Goal: Communication & Community: Answer question/provide support

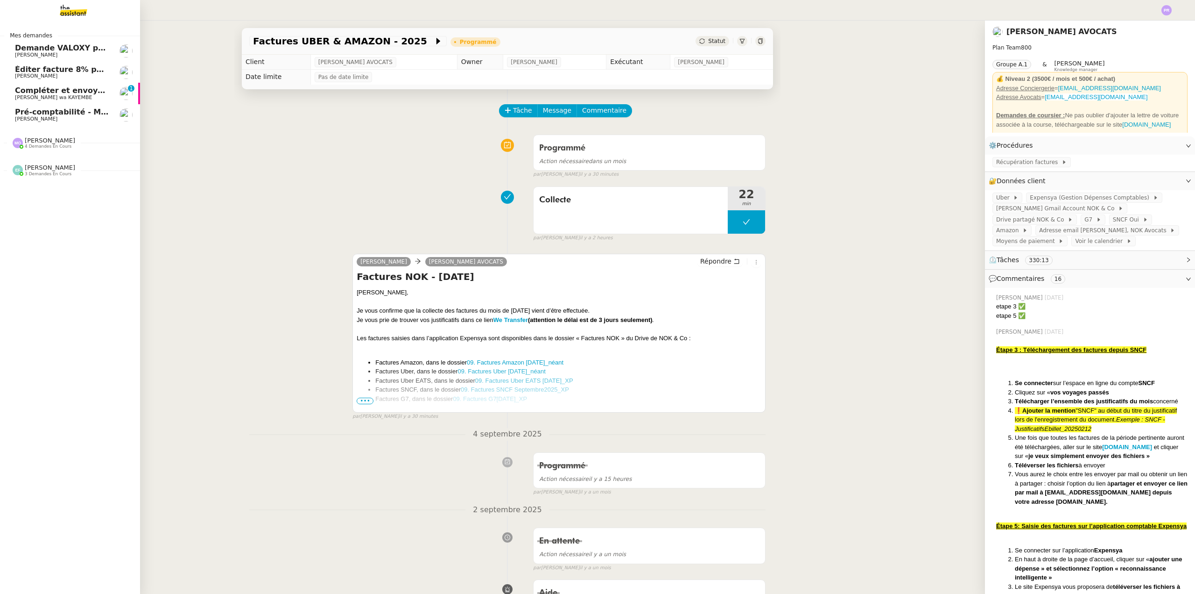
click at [55, 86] on span "Compléter et envoyer le formulaire de certificat de police" at bounding box center [136, 90] width 243 height 9
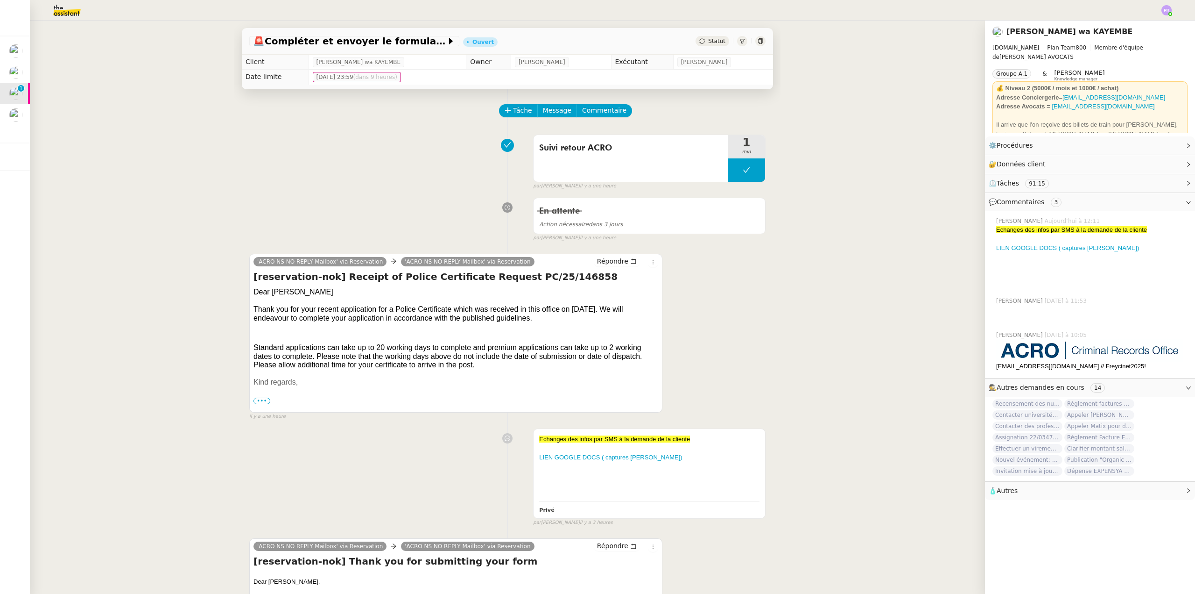
drag, startPoint x: 757, startPoint y: 227, endPoint x: 759, endPoint y: 199, distance: 28.1
drag, startPoint x: 759, startPoint y: 199, endPoint x: 237, endPoint y: 169, distance: 522.5
click at [166, 312] on div "🚨 Compléter et envoyer le formulaire de certificat de police Ouvert Statut Clie…" at bounding box center [507, 307] width 955 height 573
click at [728, 176] on button at bounding box center [746, 169] width 37 height 23
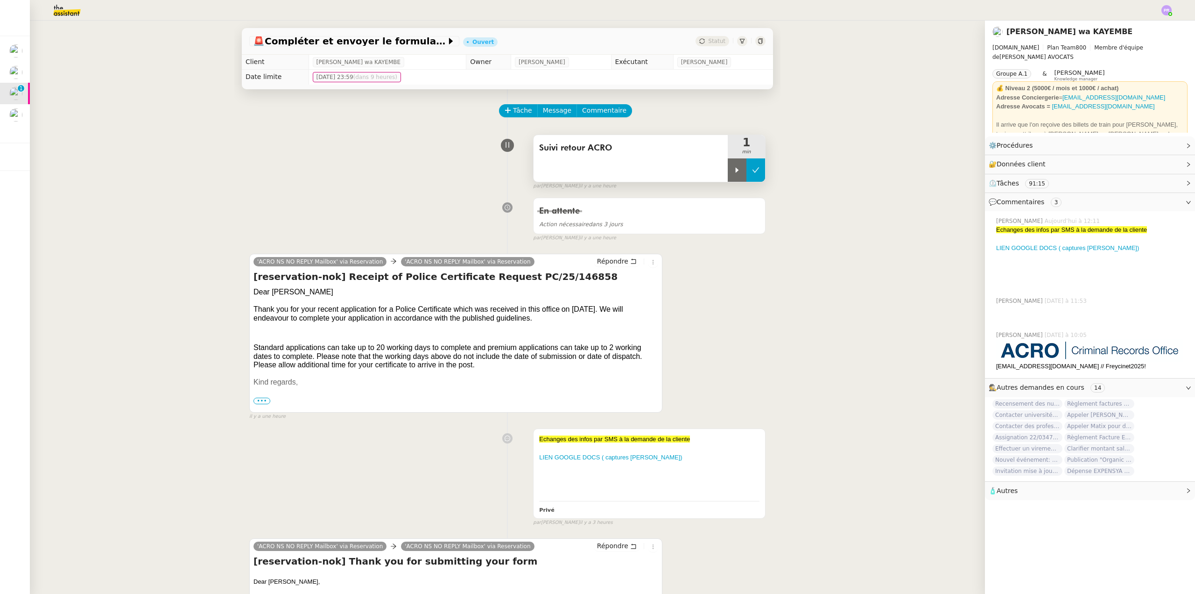
click at [728, 176] on div at bounding box center [737, 169] width 19 height 23
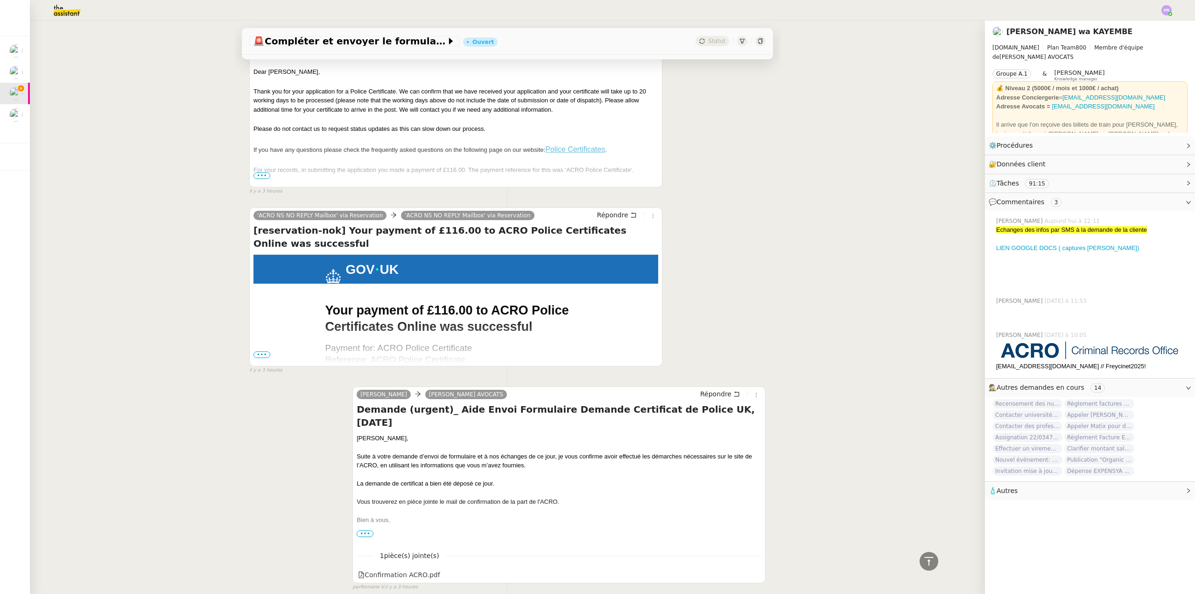
scroll to position [700, 0]
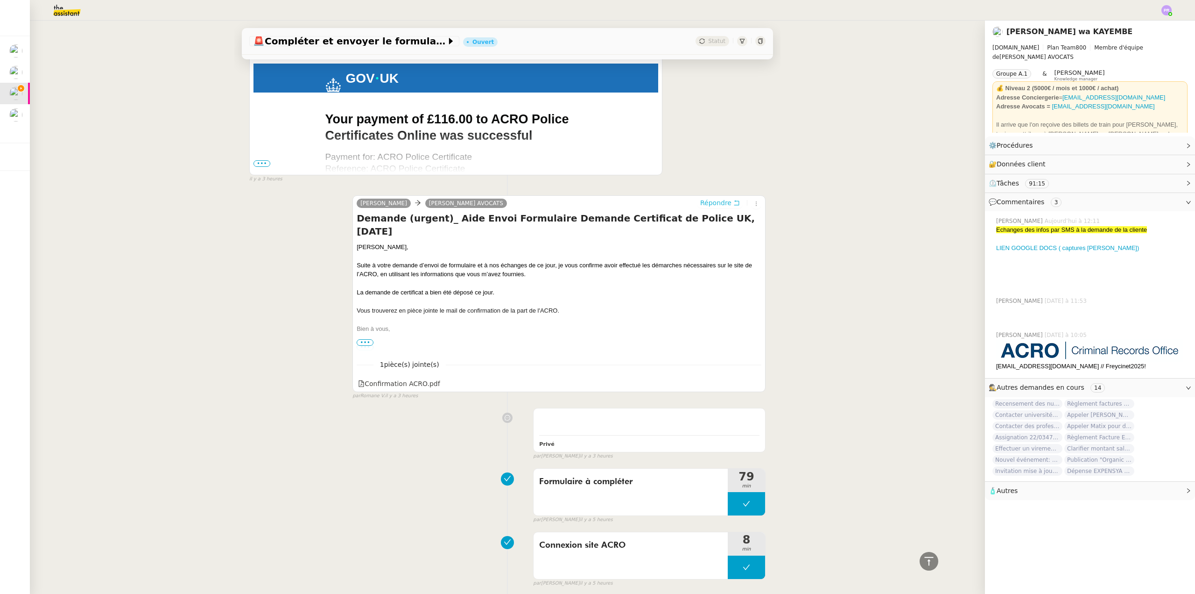
click at [717, 201] on span "Répondre" at bounding box center [715, 202] width 31 height 9
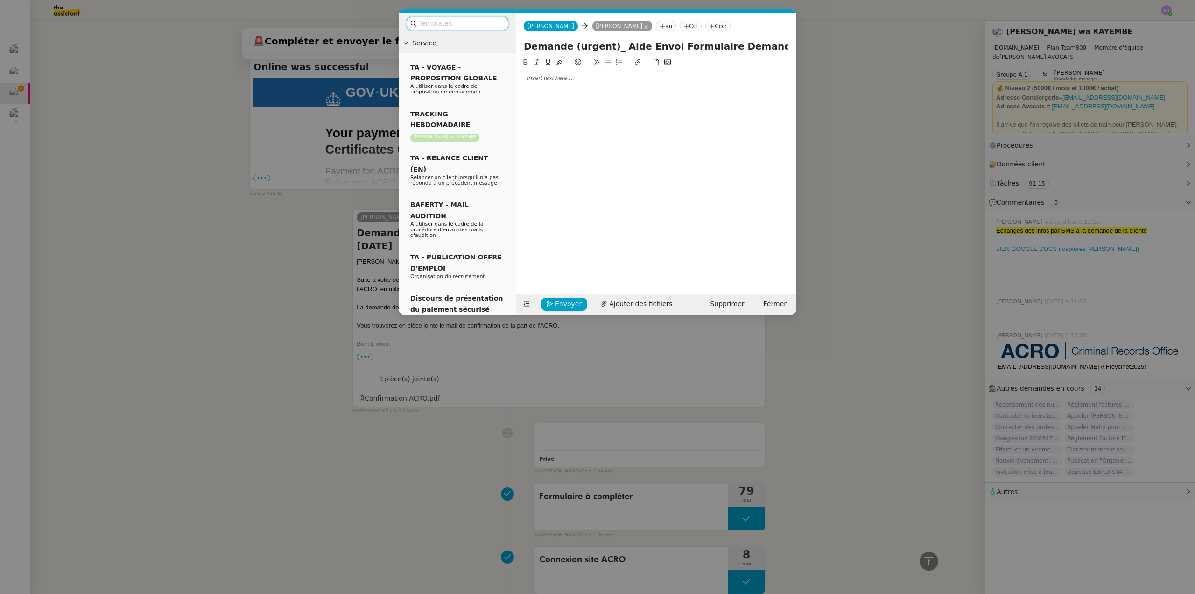
click at [547, 78] on div at bounding box center [656, 78] width 272 height 8
click at [532, 93] on div "[PERSON_NAME] trouver ci-joint le deuxième mail envoyé par l'ACRO avec le numéro" at bounding box center [656, 95] width 272 height 8
click at [0, 0] on lt-strong "le" at bounding box center [0, 0] width 0 height 0
click at [637, 304] on span "Ajouter des fichiers" at bounding box center [640, 303] width 63 height 11
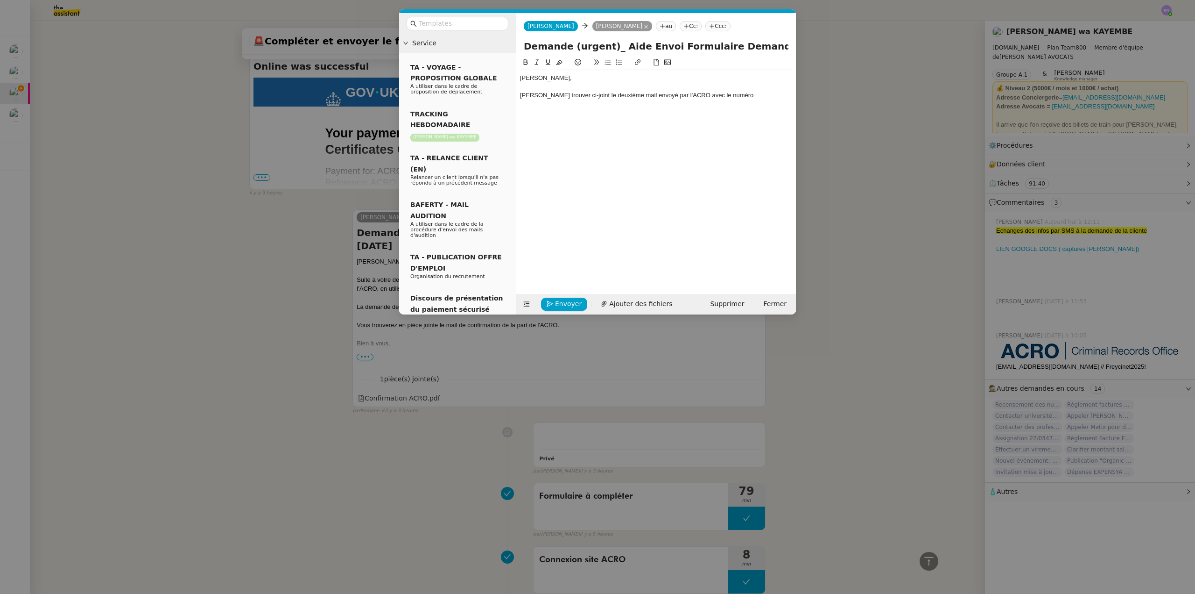
click at [735, 92] on div "[PERSON_NAME] trouver ci-joint le deuxième mail envoyé par l'ACRO avec le numéro" at bounding box center [656, 95] width 272 height 8
click at [635, 304] on span "Ajouter des fichiers" at bounding box center [640, 303] width 63 height 11
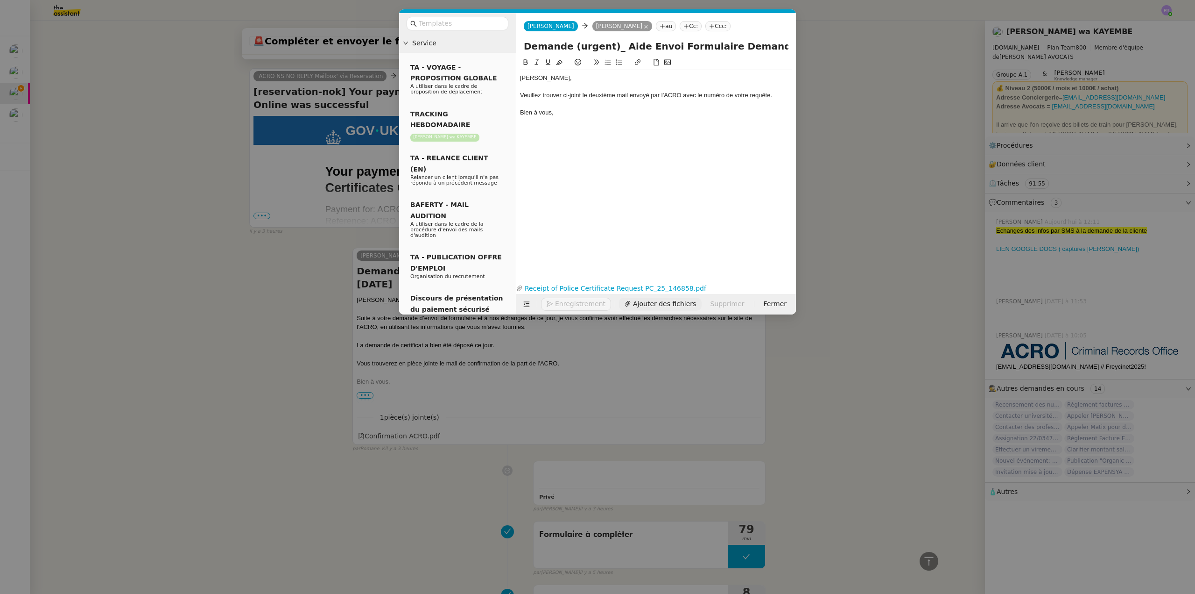
scroll to position [855, 0]
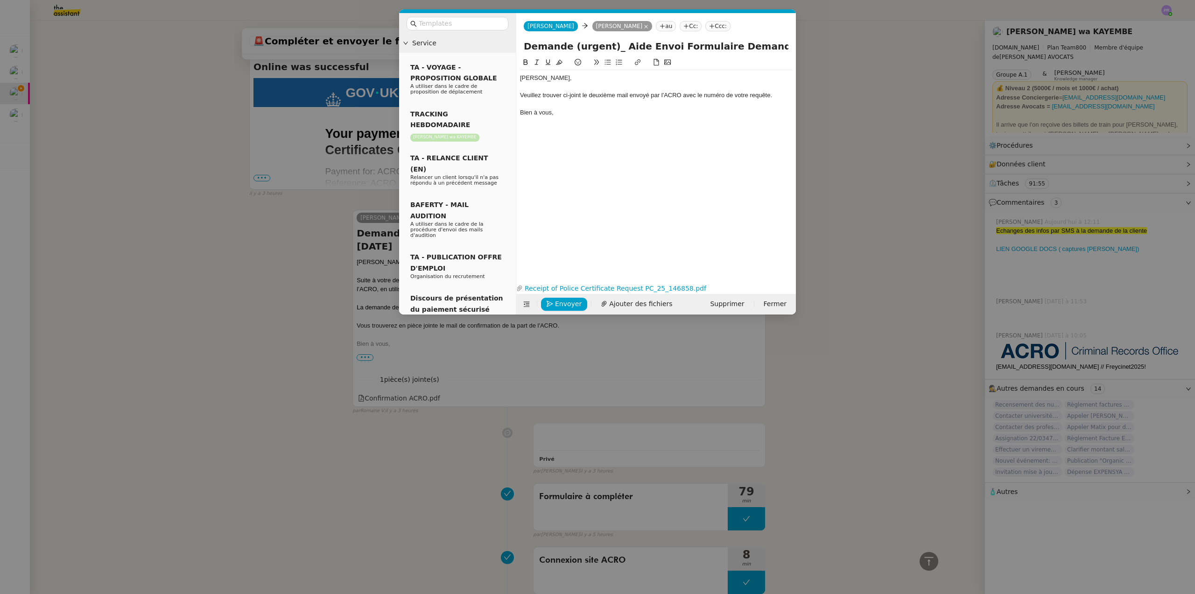
click at [682, 94] on div "Veuillez trouver ci-joint le deuxième mail envoyé par l'ACRO avec le numéro de …" at bounding box center [656, 95] width 272 height 8
click at [580, 105] on div "[PERSON_NAME] trouver ci-joint le deuxième mail envoyé par l'ACRO ce jour, avec…" at bounding box center [656, 99] width 272 height 17
click at [565, 304] on span "Envoyer" at bounding box center [568, 303] width 27 height 11
click at [565, 296] on span "Confirmer l'envoi" at bounding box center [583, 290] width 56 height 11
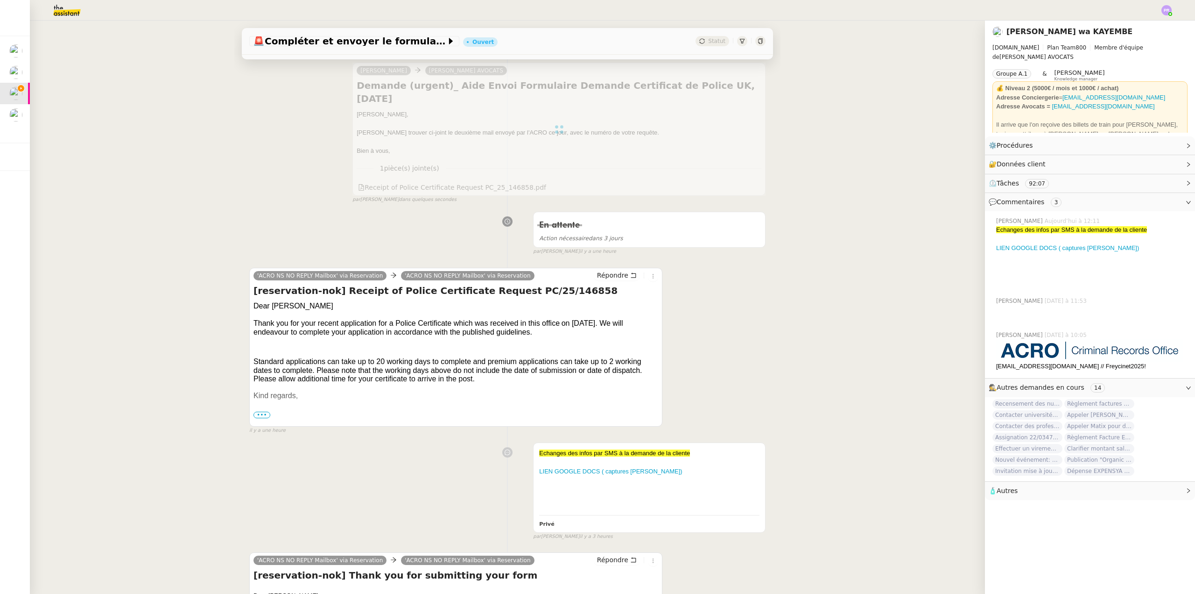
scroll to position [0, 0]
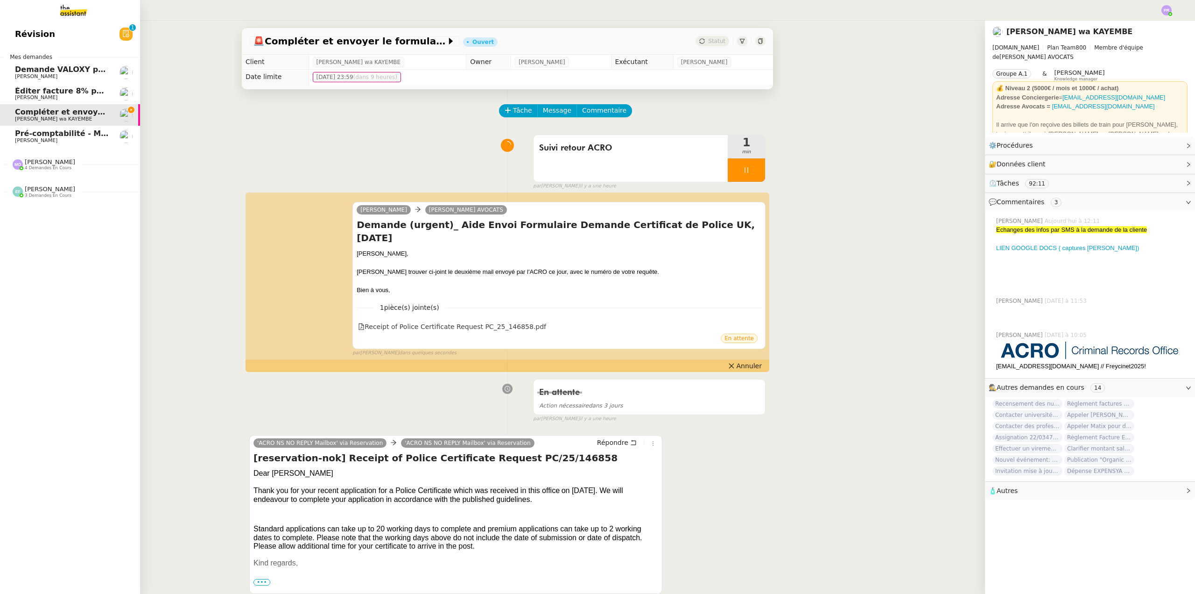
click at [85, 95] on span "[PERSON_NAME]" at bounding box center [62, 98] width 94 height 6
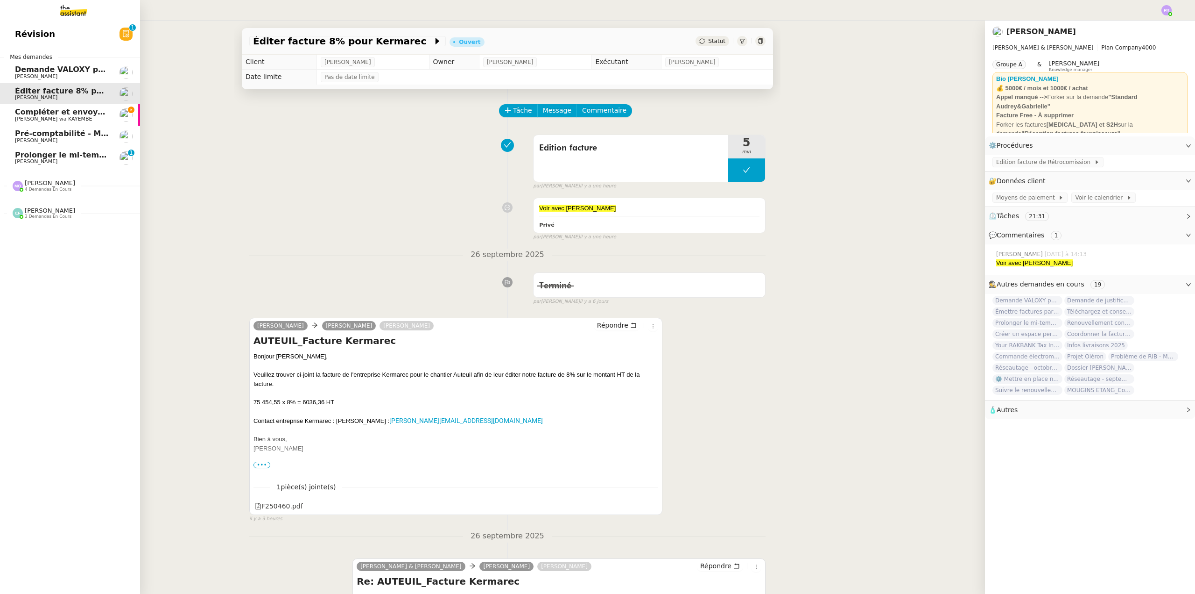
click at [71, 160] on span "[PERSON_NAME]" at bounding box center [62, 162] width 94 height 6
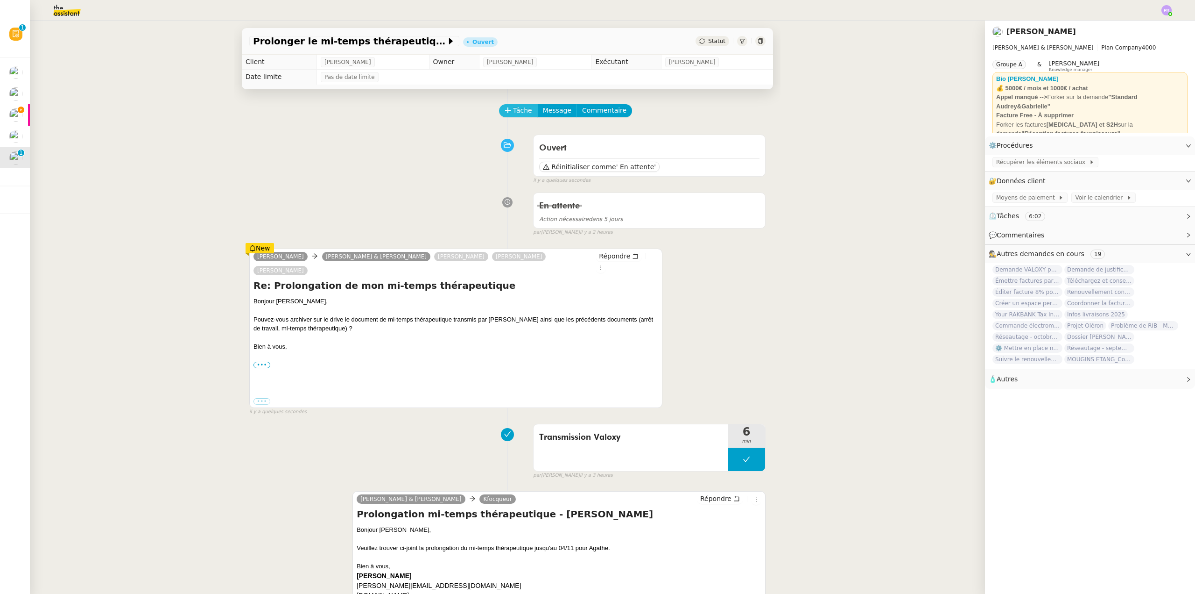
click at [513, 111] on span "Tâche" at bounding box center [522, 110] width 19 height 11
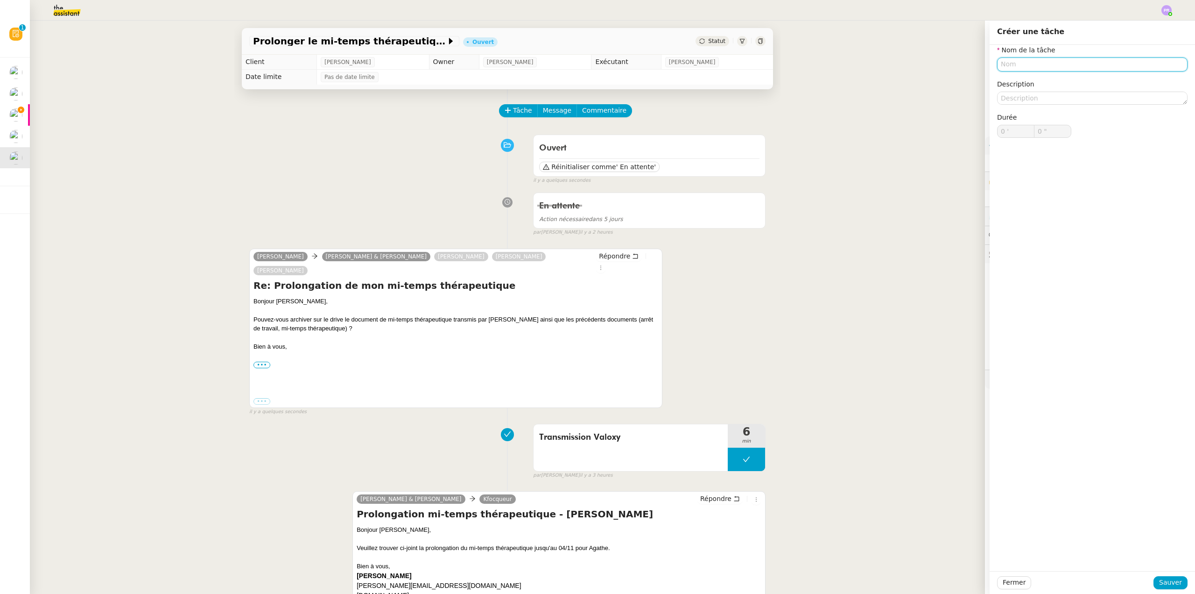
click at [1015, 65] on input "text" at bounding box center [1092, 64] width 191 height 14
drag, startPoint x: 1046, startPoint y: 65, endPoint x: 1104, endPoint y: 68, distance: 58.5
click at [1104, 66] on input "Classement des dcoume yts" at bounding box center [1092, 64] width 191 height 14
click at [1074, 82] on div "Classement des documents" at bounding box center [1085, 82] width 183 height 8
type input "Classement des documents"
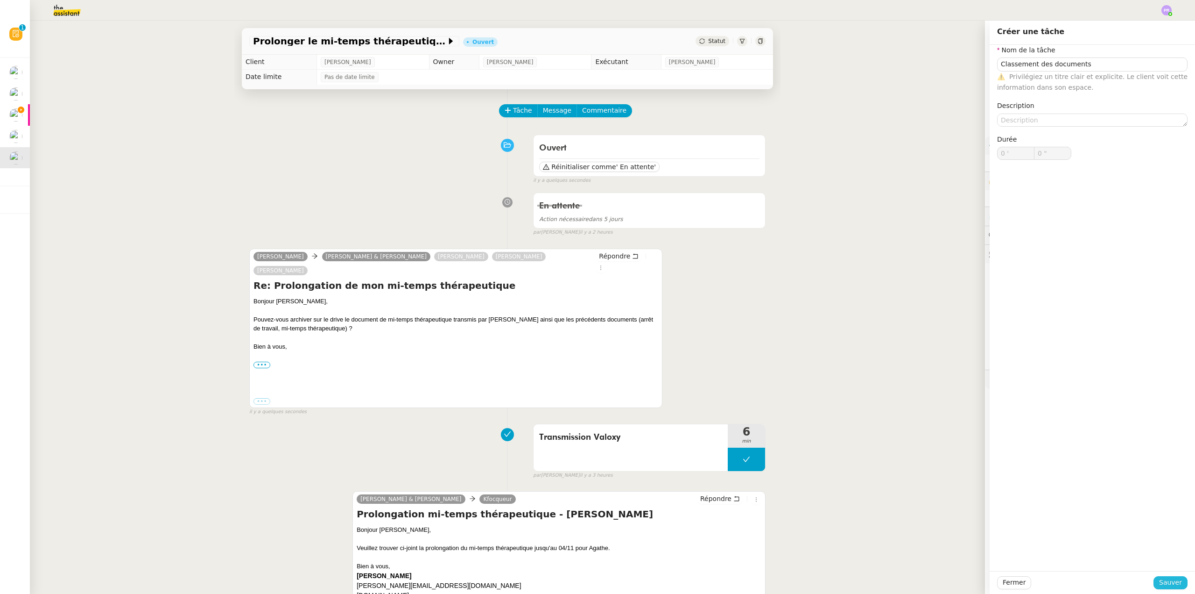
click at [1172, 588] on button "Sauver" at bounding box center [1171, 582] width 34 height 13
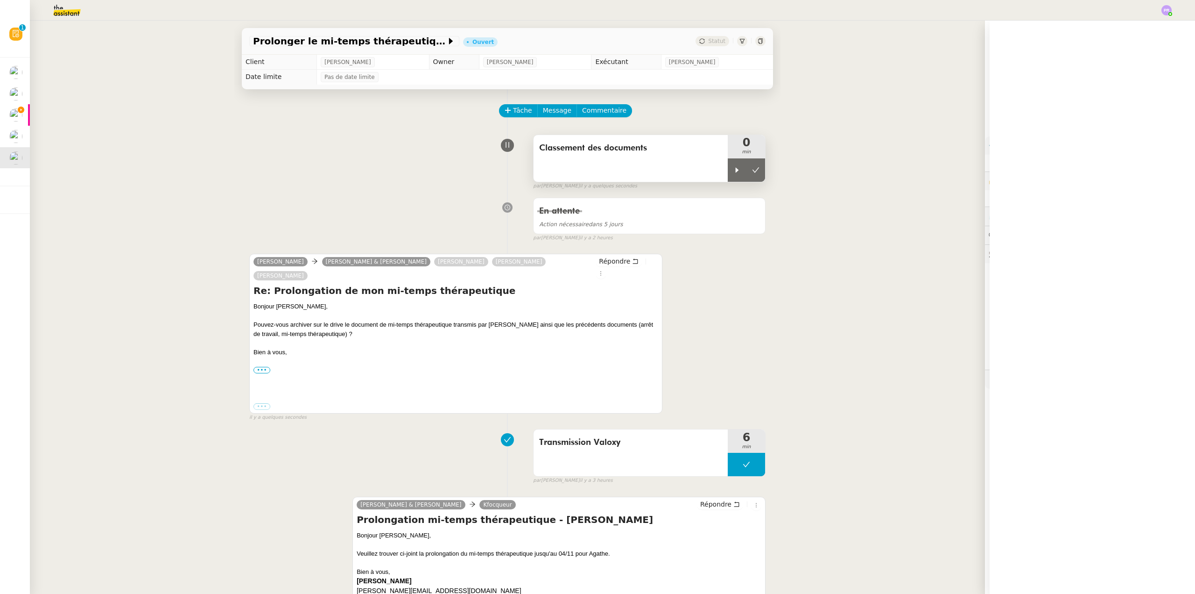
click at [718, 169] on div "Classement des documents" at bounding box center [631, 158] width 194 height 47
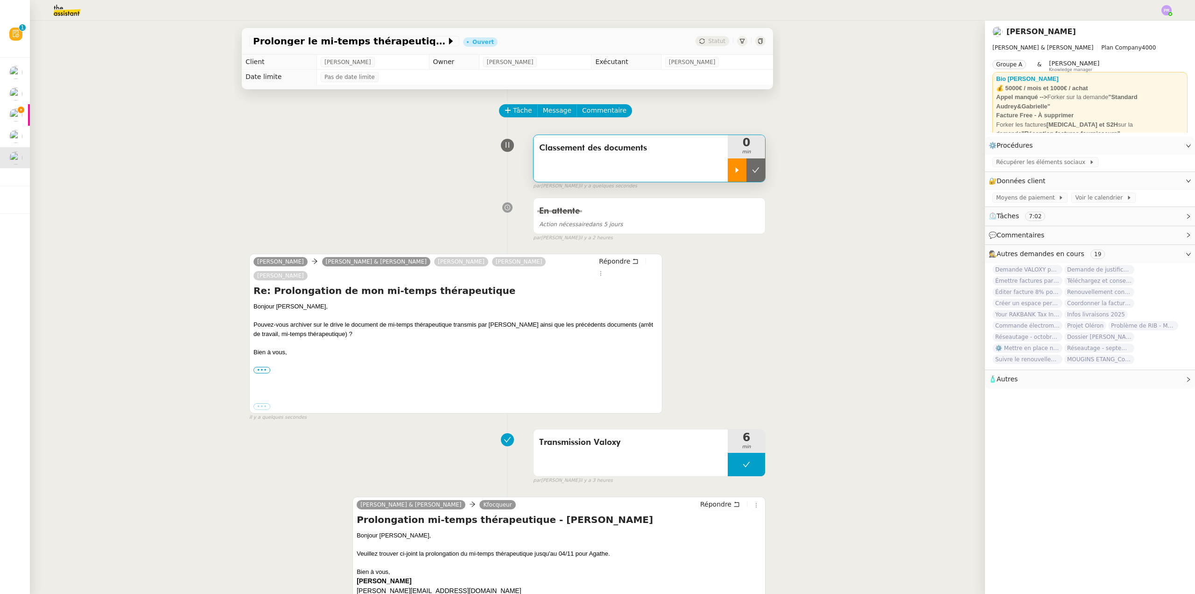
click at [735, 171] on div at bounding box center [737, 169] width 19 height 23
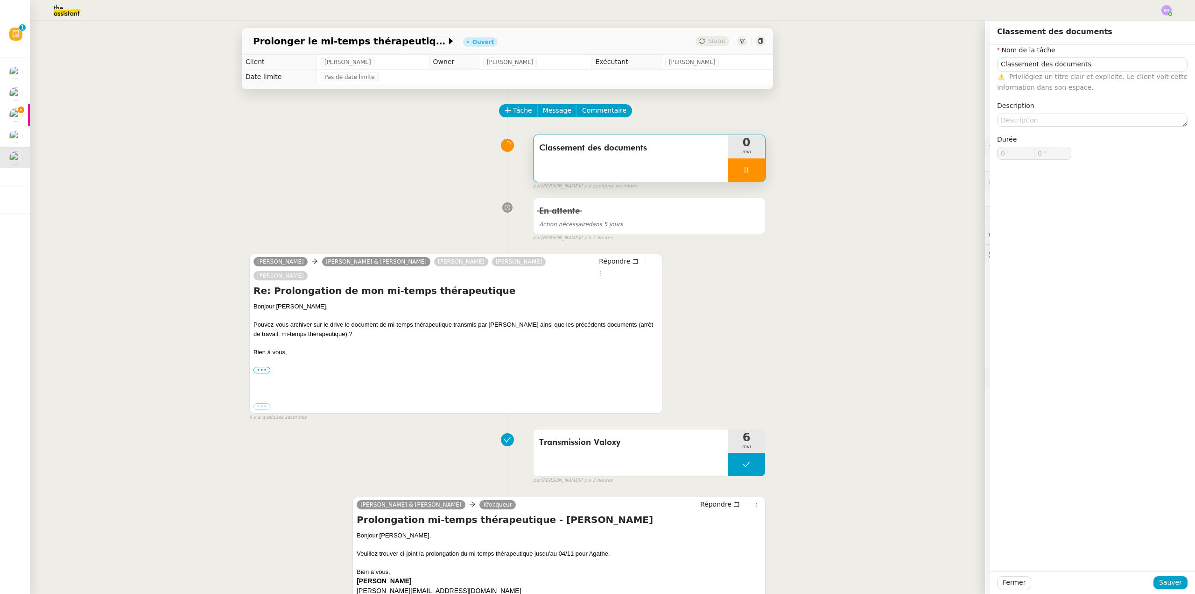
type input "Classement des documents"
type input "0 '"
type input "0 ""
type input "Classement des documents"
type input "0 '"
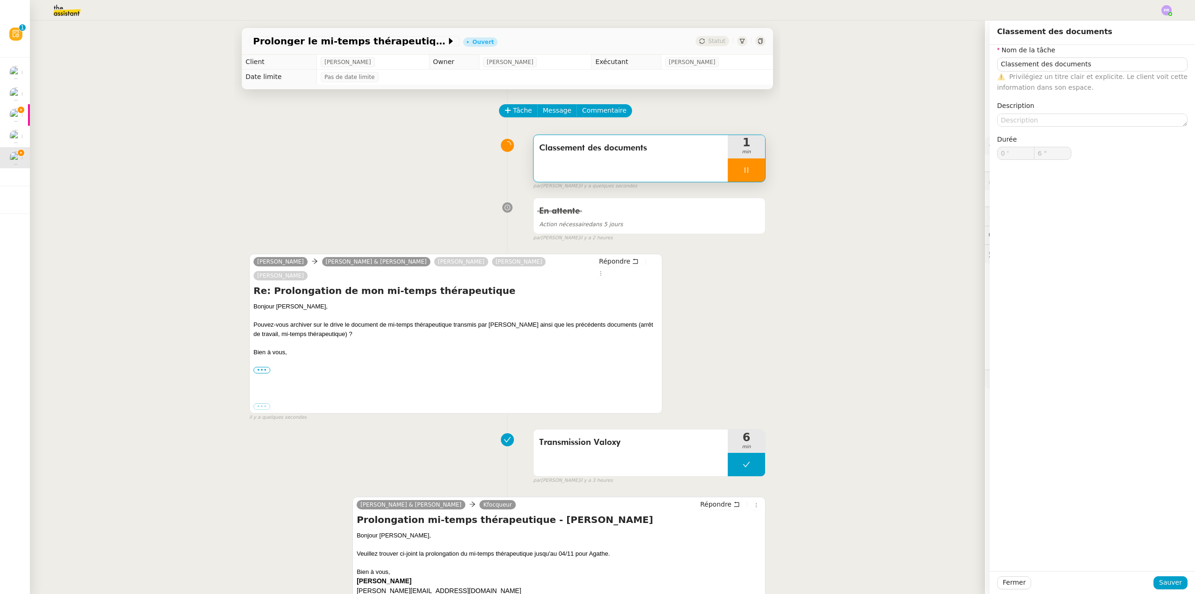
type input "7 ""
click at [1164, 578] on span "Sauver" at bounding box center [1170, 582] width 23 height 11
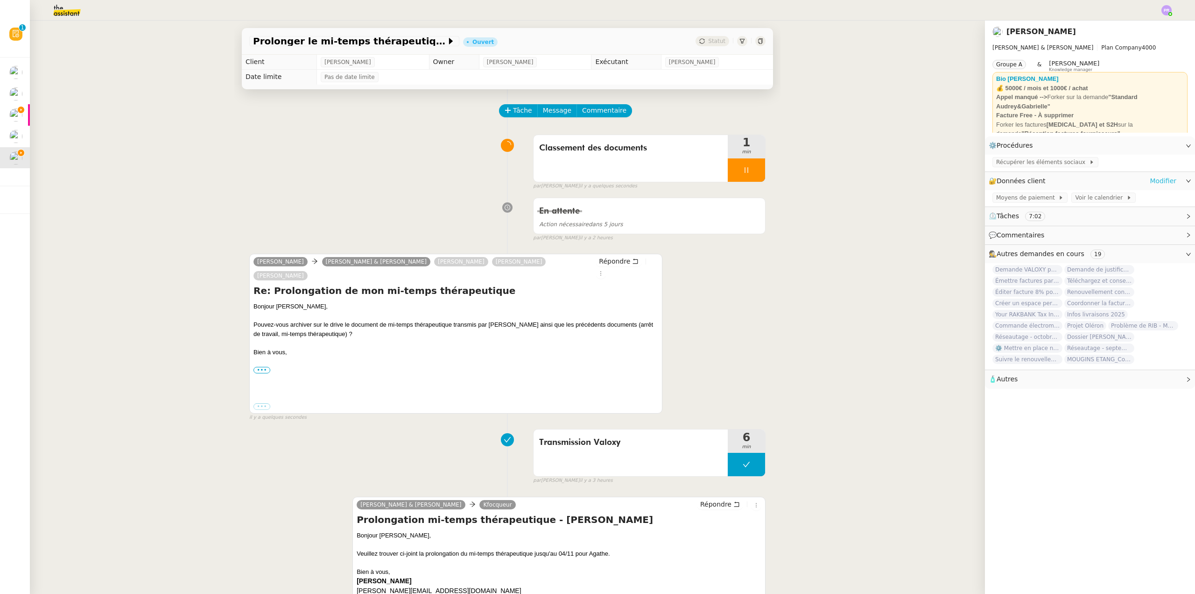
click at [1160, 178] on link "Modifier" at bounding box center [1163, 181] width 27 height 11
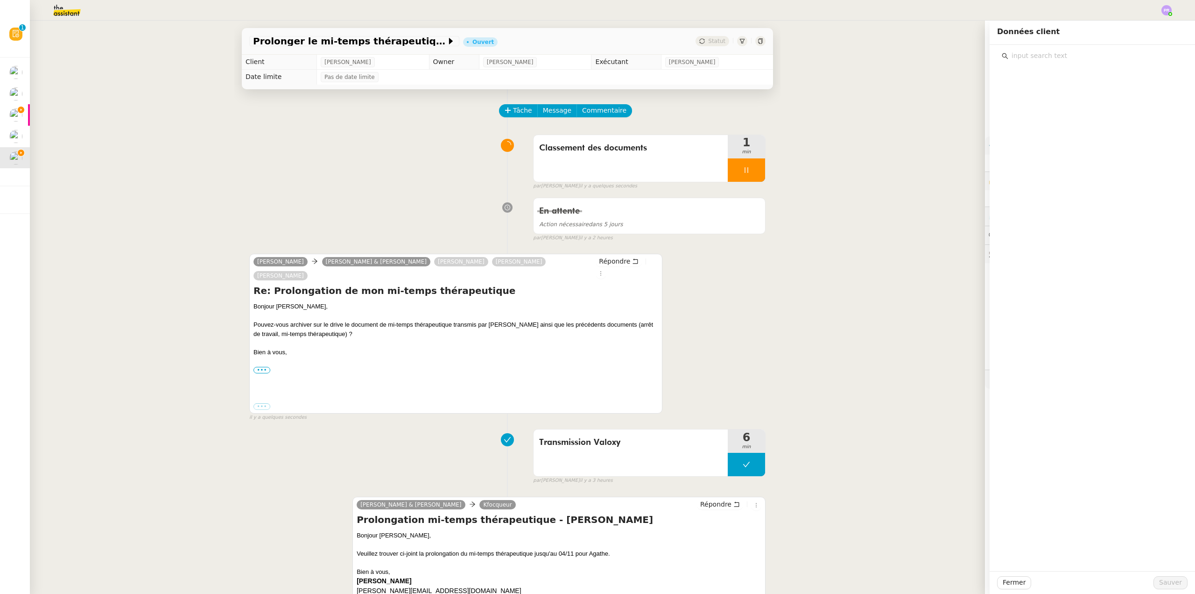
click at [1027, 55] on input "text" at bounding box center [1096, 55] width 175 height 13
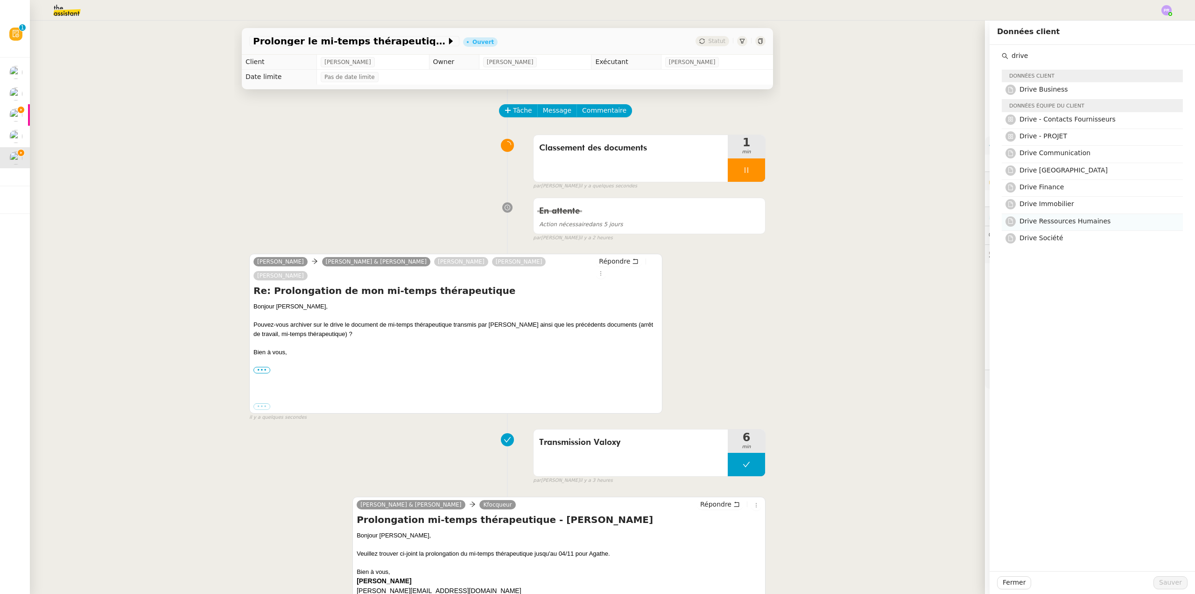
type input "drive"
click at [1080, 225] on span "Drive Ressources Humaines" at bounding box center [1065, 220] width 91 height 7
drag, startPoint x: 1165, startPoint y: 588, endPoint x: 1163, endPoint y: 584, distance: 4.9
click at [1165, 588] on button "Sauver" at bounding box center [1171, 582] width 34 height 13
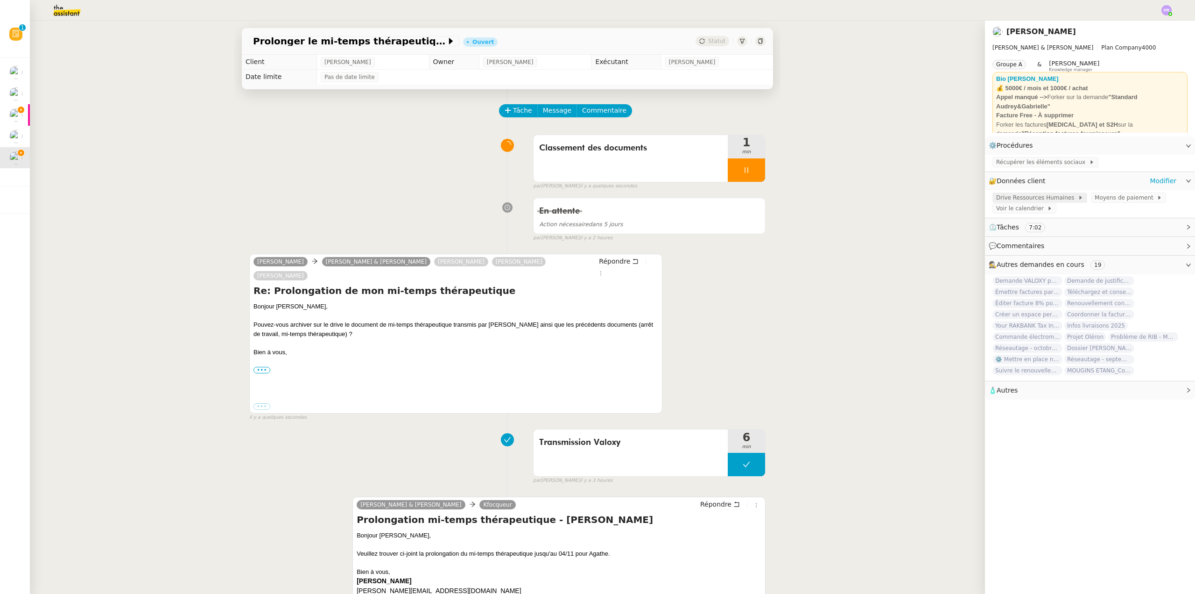
click at [1014, 200] on span "Drive Ressources Humaines" at bounding box center [1037, 197] width 82 height 9
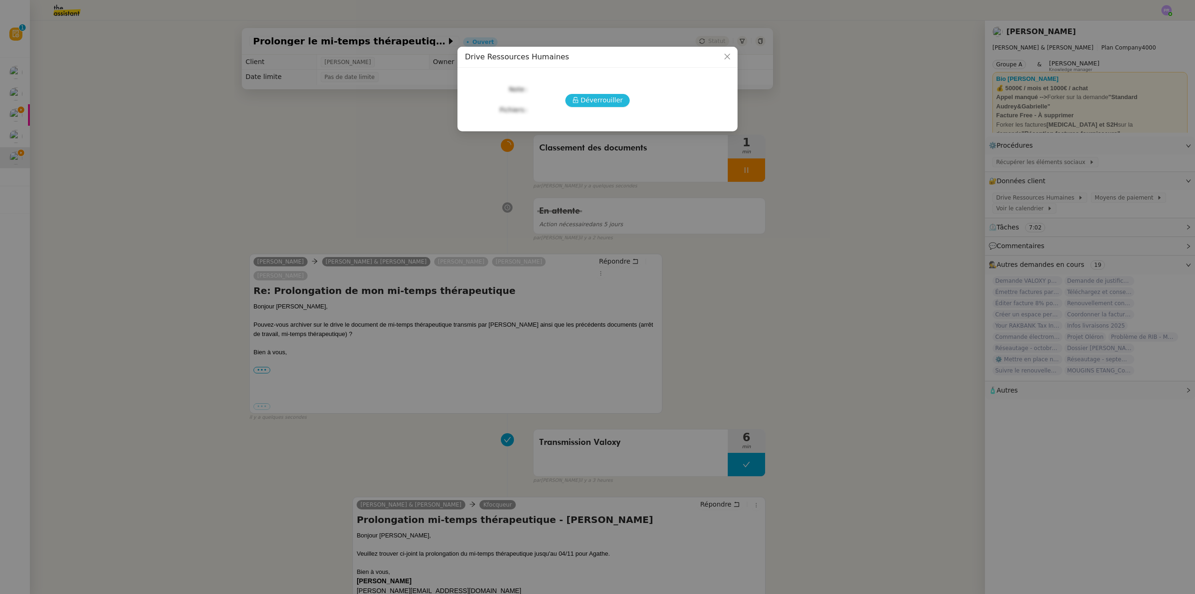
click at [598, 97] on span "Déverrouiller" at bounding box center [602, 100] width 42 height 11
click at [583, 101] on link "[URL][DOMAIN_NAME][DOMAIN_NAME][DOMAIN_NAME]" at bounding box center [622, 101] width 182 height 7
click at [168, 203] on nz-modal-container "Drive Ressources Humaines URLs [URL][DOMAIN_NAME][DOMAIN_NAME][DOMAIN_NAME]" at bounding box center [597, 297] width 1195 height 594
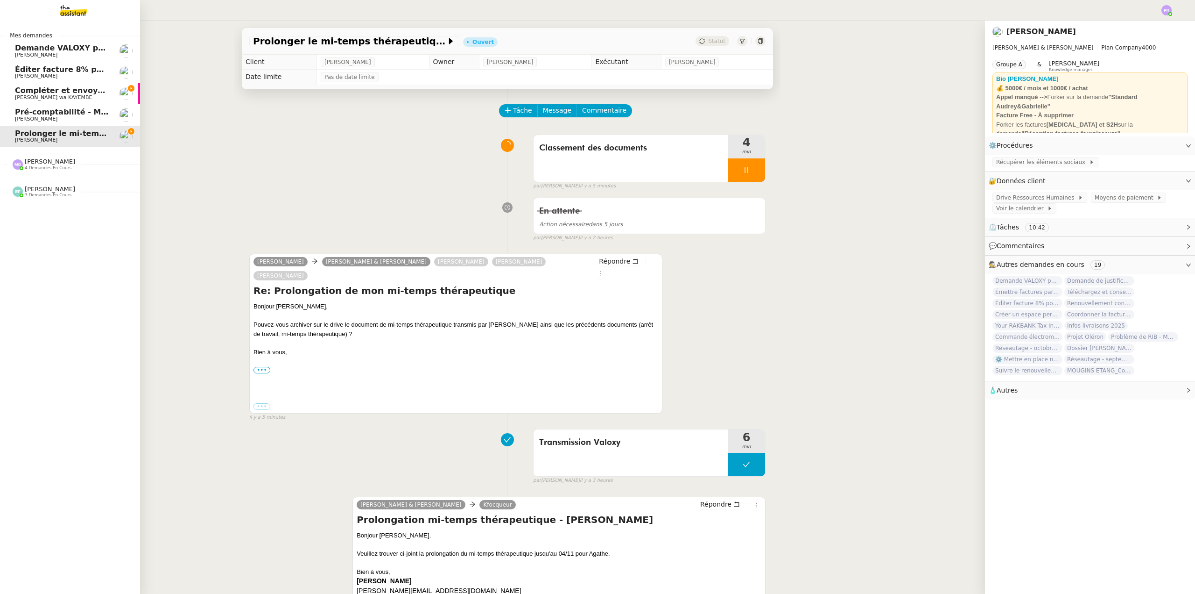
click at [71, 95] on span "[PERSON_NAME] wa KAYEMBE" at bounding box center [53, 97] width 77 height 6
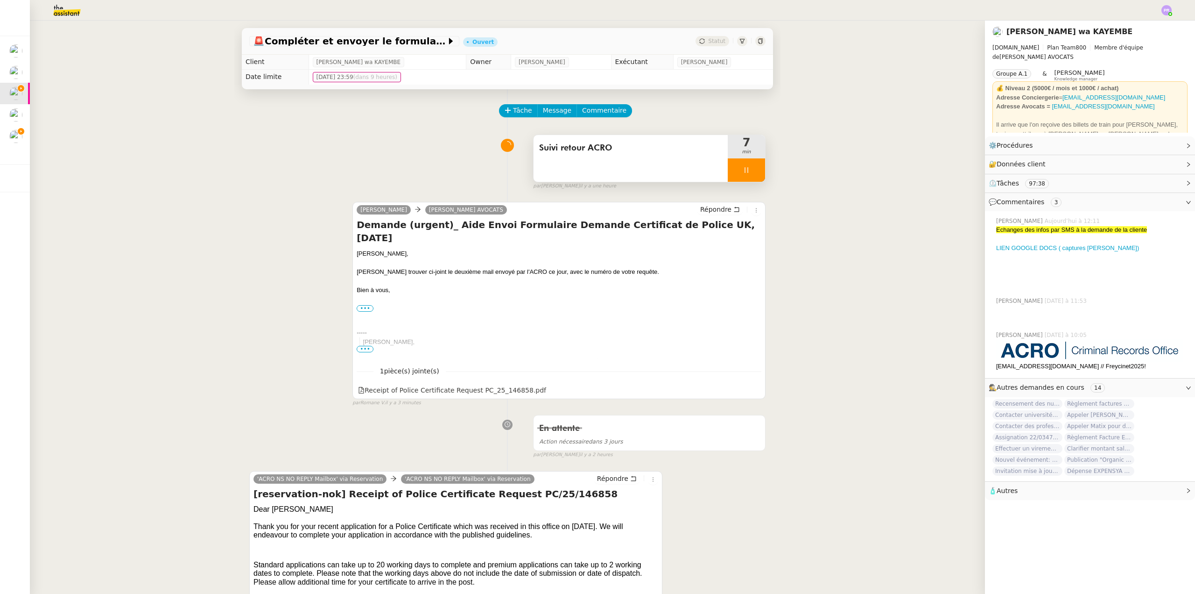
click at [748, 168] on div at bounding box center [746, 169] width 37 height 23
click at [752, 171] on icon at bounding box center [755, 169] width 7 height 7
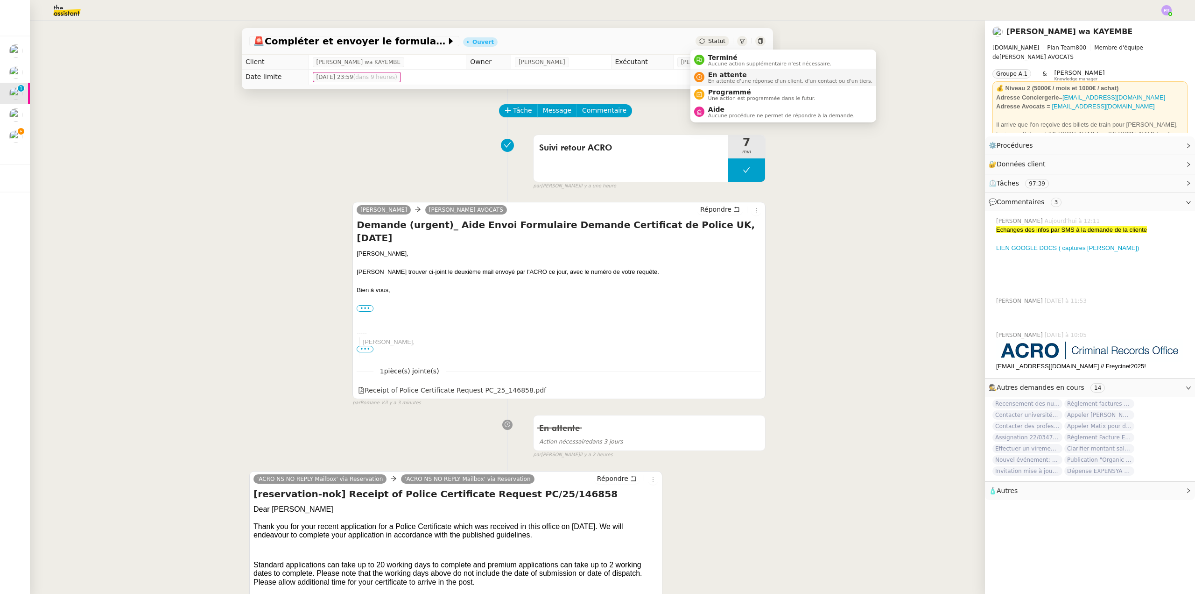
click at [740, 72] on span "En attente" at bounding box center [790, 74] width 164 height 7
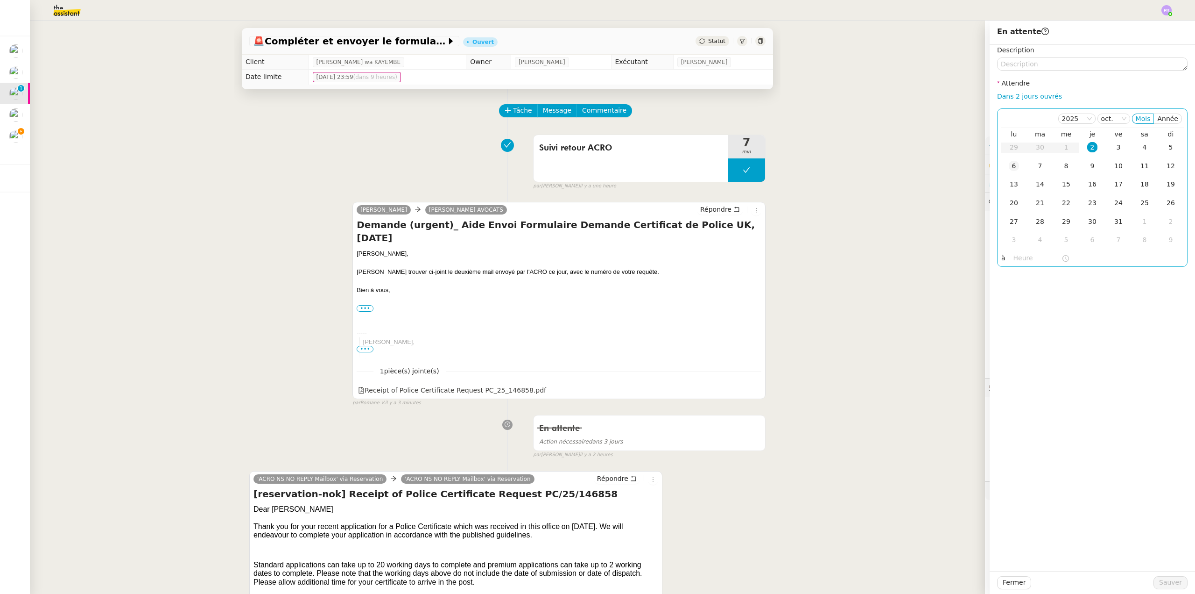
click at [1009, 167] on div "6" at bounding box center [1014, 166] width 10 height 10
click at [1161, 580] on span "Sauver" at bounding box center [1170, 582] width 23 height 11
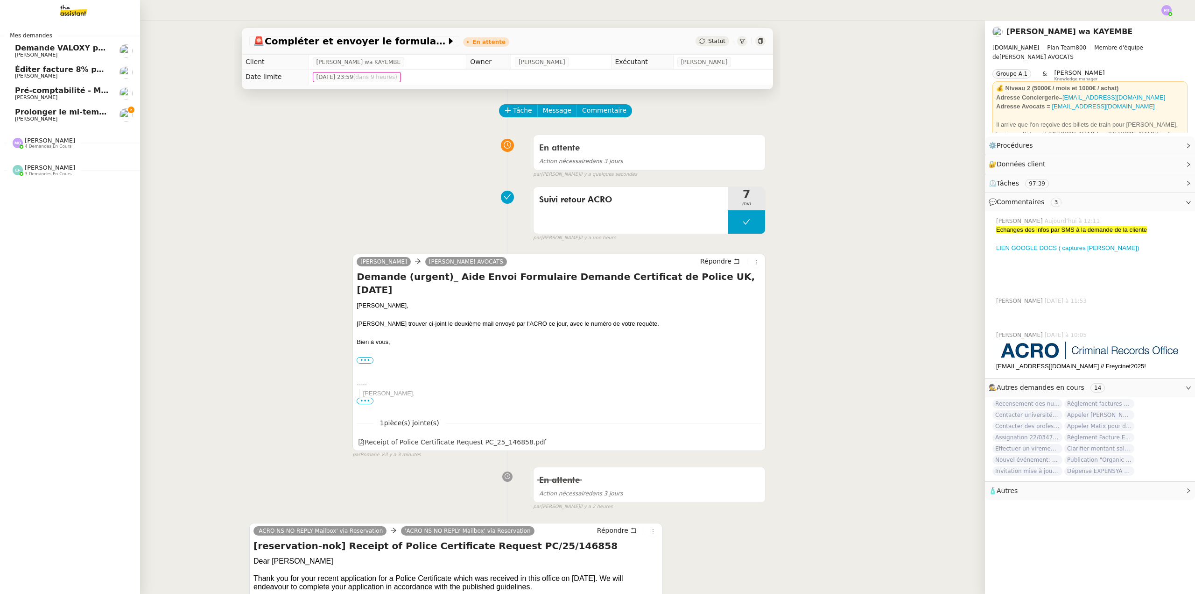
click at [80, 69] on span "Éditer facture 8% pour Kermarec" at bounding box center [84, 69] width 139 height 9
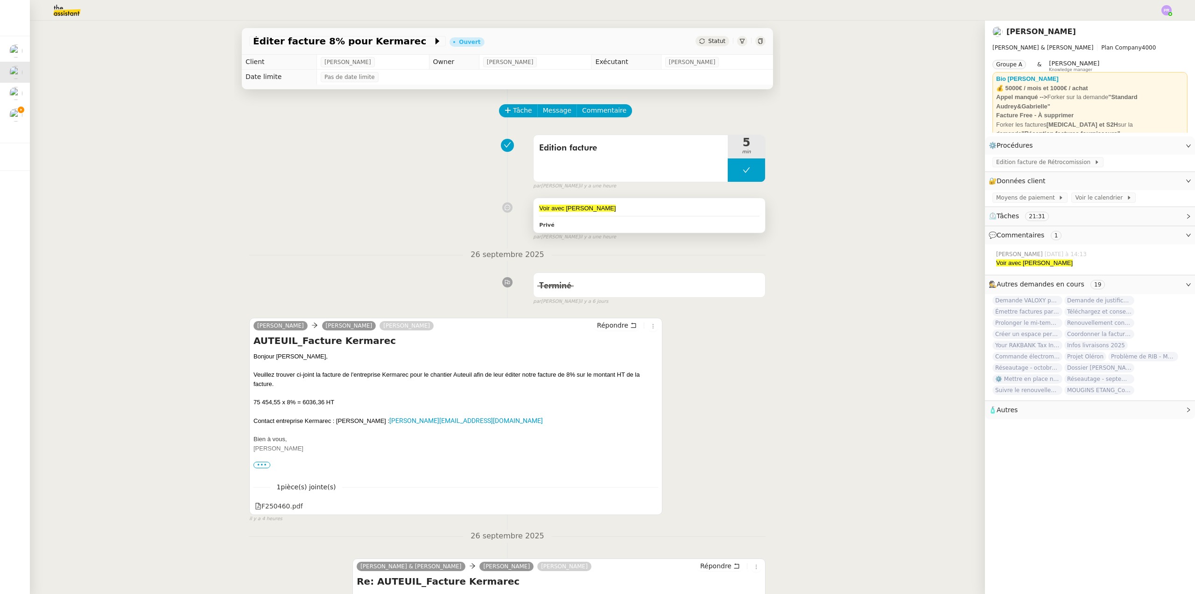
click at [593, 213] on div "Voir avec [PERSON_NAME]" at bounding box center [649, 208] width 220 height 9
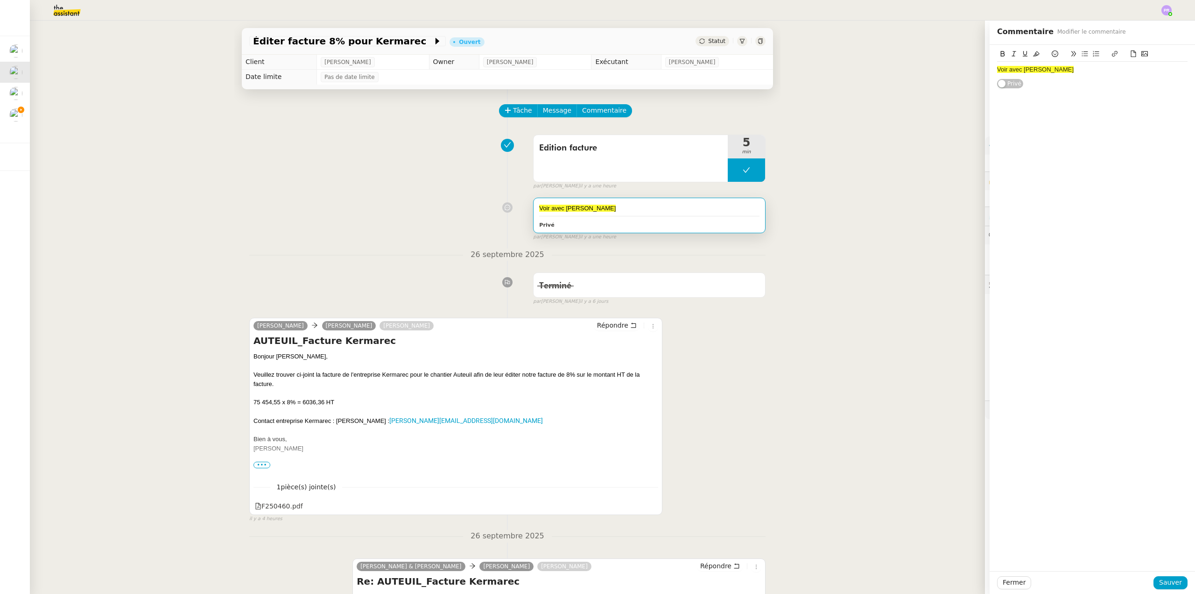
click at [1043, 69] on div "Voir avec [PERSON_NAME]" at bounding box center [1092, 69] width 191 height 8
drag, startPoint x: 1029, startPoint y: 69, endPoint x: 953, endPoint y: 70, distance: 75.7
click at [953, 70] on app-ticket "Éditer facture 8% pour [PERSON_NAME] Statut Client [PERSON_NAME] Owner [PERSON_…" at bounding box center [613, 307] width 1166 height 573
click at [1095, 86] on div "C'est la situation 13 donc tu te indiquerais quoi sur la facture ?" at bounding box center [1092, 87] width 191 height 8
click at [0, 0] on lt-em "t'indiquerais" at bounding box center [0, 0] width 0 height 0
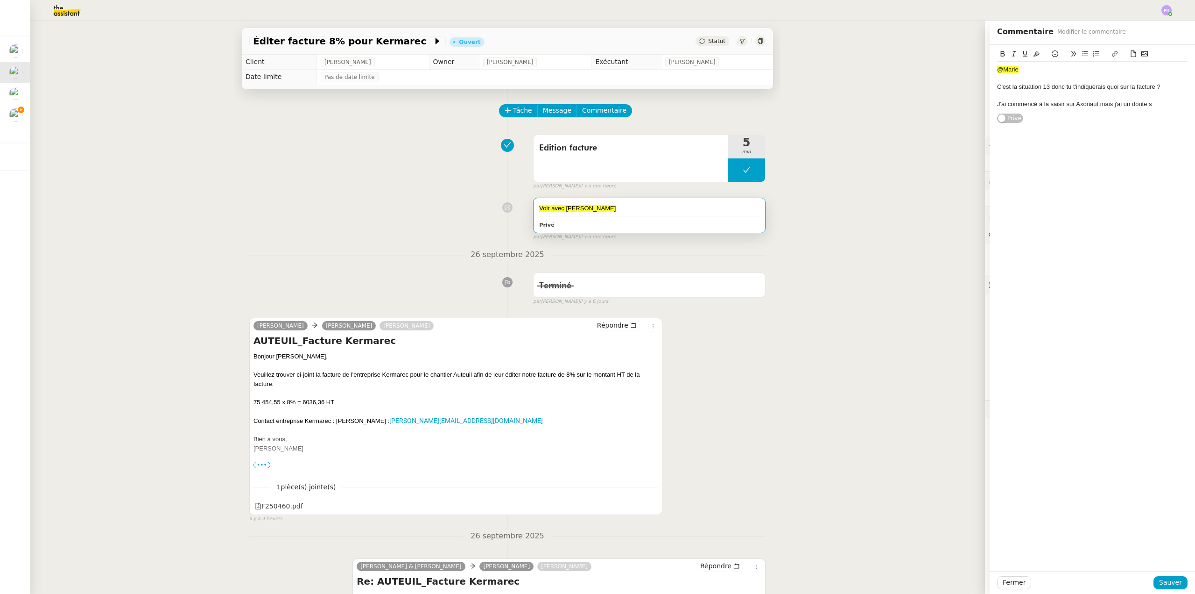
click at [1069, 85] on div "C'est la situation 13 donc tu t'indiquerais quoi sur la facture ?" at bounding box center [1092, 87] width 191 height 8
drag, startPoint x: 1093, startPoint y: 103, endPoint x: 1150, endPoint y: 104, distance: 56.5
click at [1150, 104] on div "J'ai commencé à la saisir sur Axonaut mais j'ai un doute s" at bounding box center [1092, 104] width 191 height 8
click at [1161, 578] on span "Sauver" at bounding box center [1170, 582] width 23 height 11
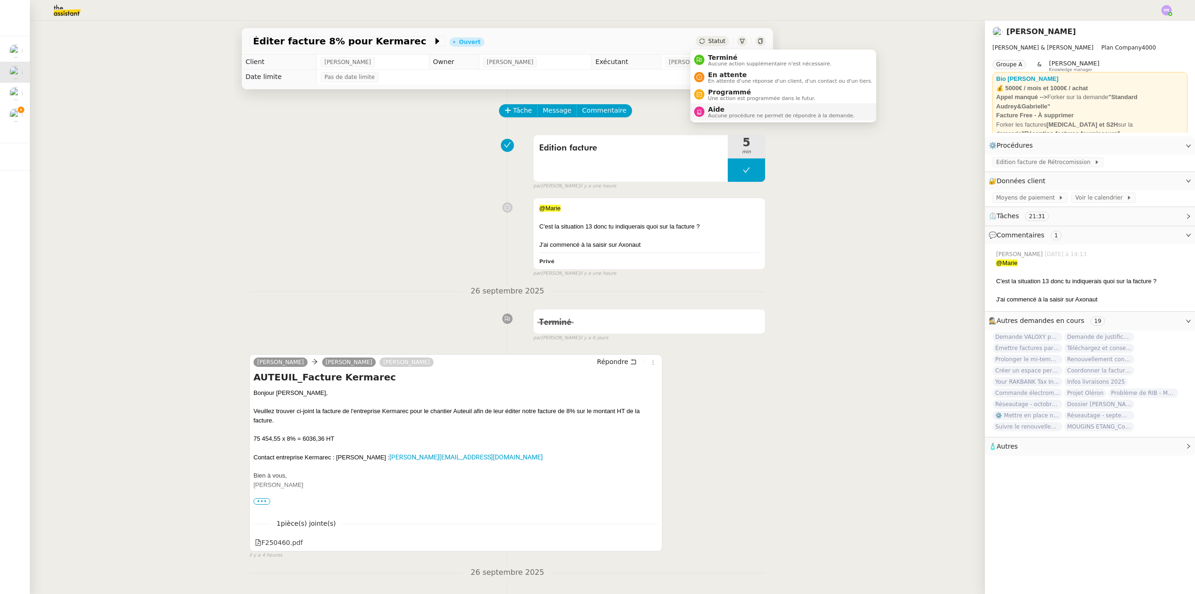
click at [726, 110] on span "Aide" at bounding box center [781, 109] width 147 height 7
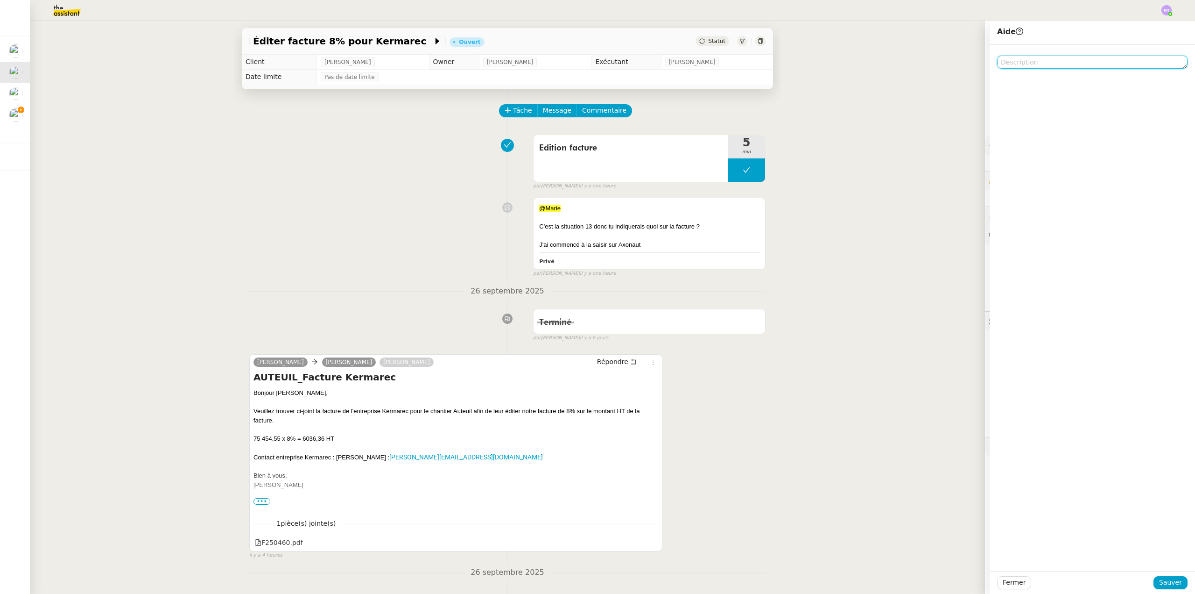
click at [1014, 63] on textarea at bounding box center [1092, 62] width 191 height 13
click at [1018, 61] on textarea "pour MArie merci" at bounding box center [1092, 62] width 191 height 13
type textarea "pour [PERSON_NAME]"
click at [1166, 581] on span "Sauver" at bounding box center [1170, 582] width 23 height 11
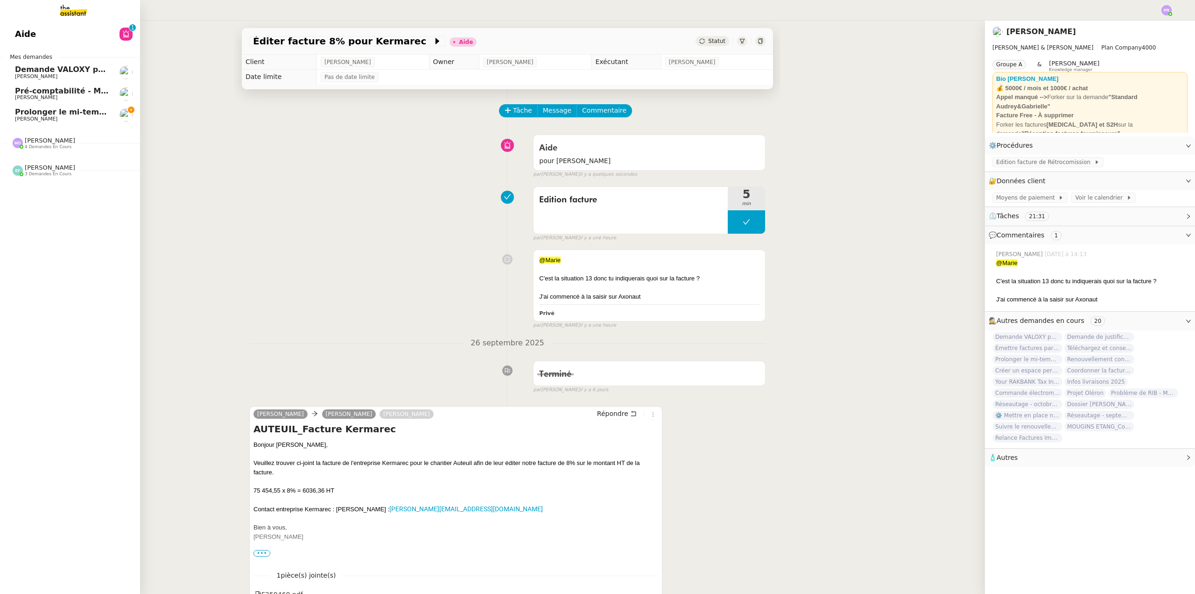
click at [92, 113] on span "Prolonger le mi-temps thérapeutique" at bounding box center [93, 111] width 157 height 9
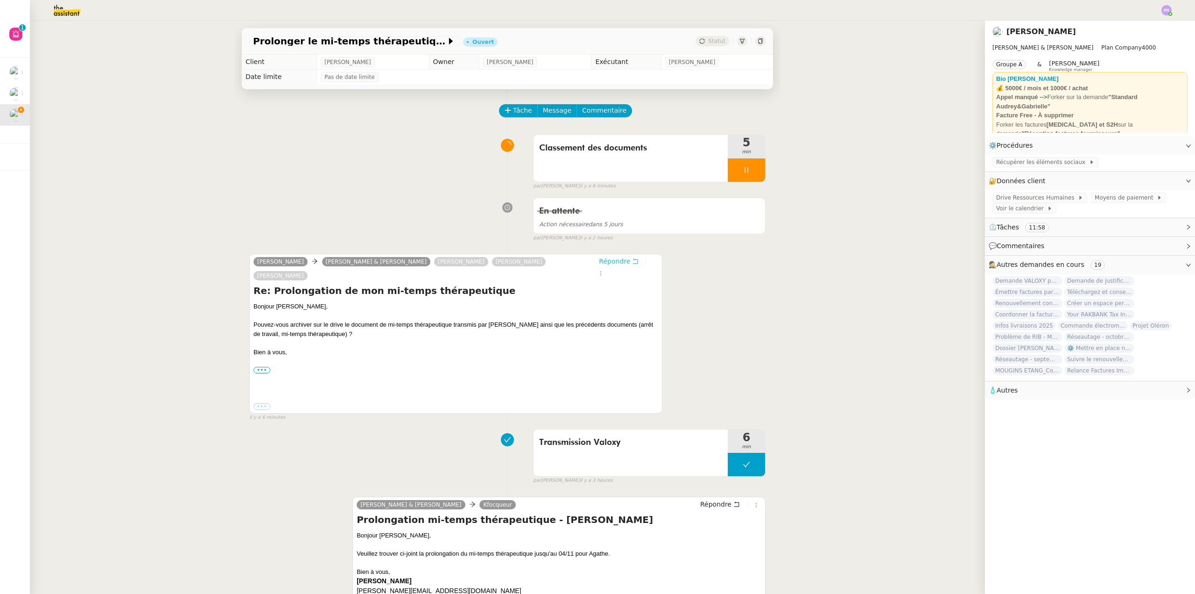
click at [613, 260] on span "Répondre" at bounding box center [614, 260] width 31 height 9
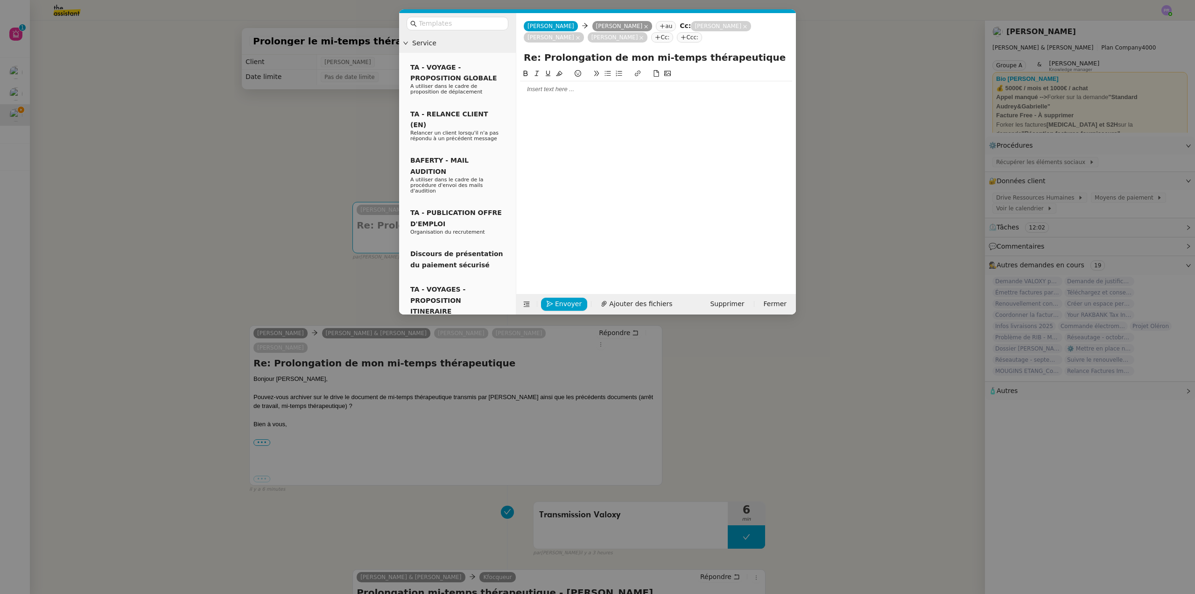
click at [535, 91] on div at bounding box center [656, 89] width 272 height 8
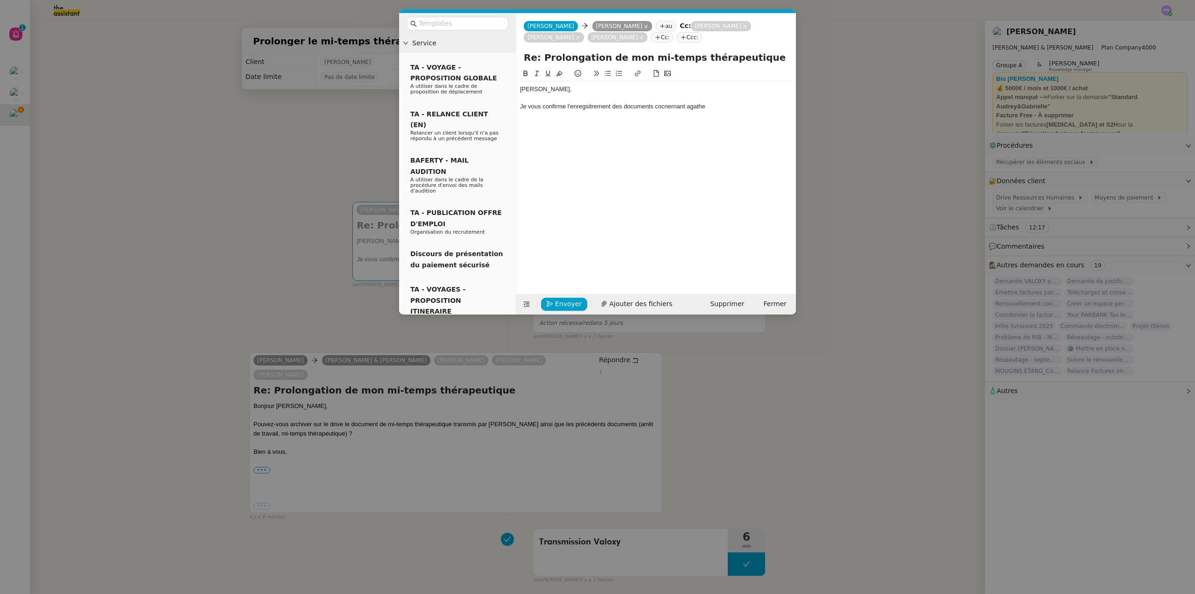
click at [690, 107] on div "Je vous confirme l'enregsitrement des documents cocnernant agathe" at bounding box center [656, 106] width 272 height 8
click at [727, 105] on div "Je vous confirme l'enregsitrement des documents cocnernant Agathe" at bounding box center [656, 106] width 272 height 8
click at [777, 107] on div "Je vous confirme l'enregsitrement des documents cocnernant Agathe (arrêt de tra…" at bounding box center [656, 110] width 272 height 17
copy div "mi-temps thérapeutique initial"
drag, startPoint x: 558, startPoint y: 115, endPoint x: 661, endPoint y: 118, distance: 102.8
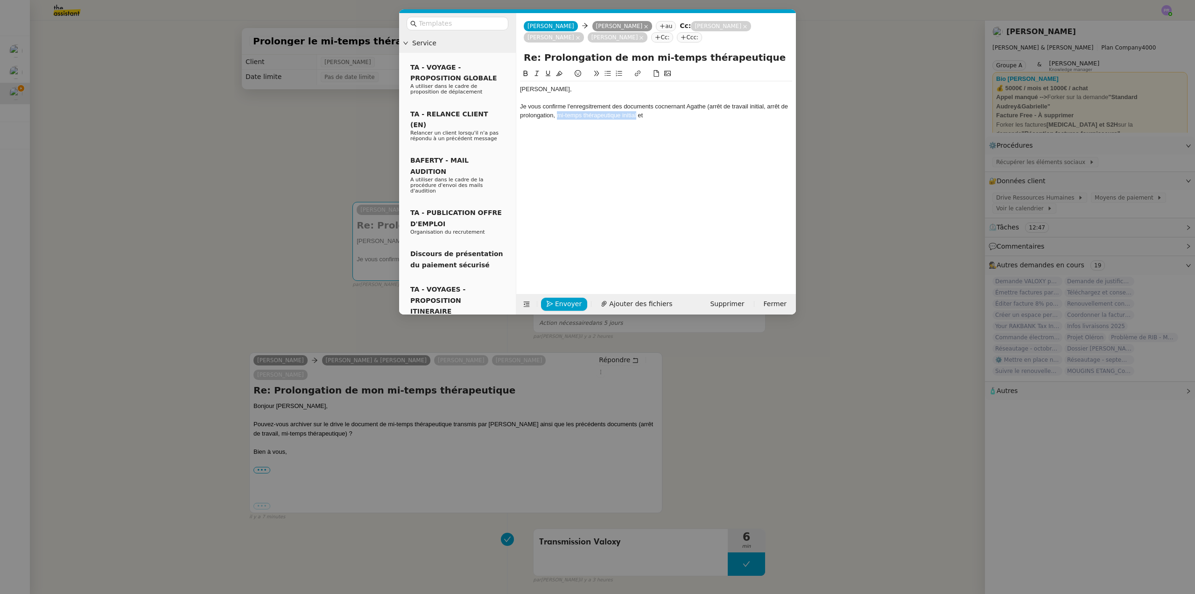
click at [636, 117] on div "Je vous confirme l'enregsitrement des documents cocnernant Agathe (arrêt de tra…" at bounding box center [656, 110] width 272 height 17
click at [661, 118] on div "Je vous confirme l'enregsitrement des documents cocnernant Agathe (arrêt de tra…" at bounding box center [656, 110] width 272 height 17
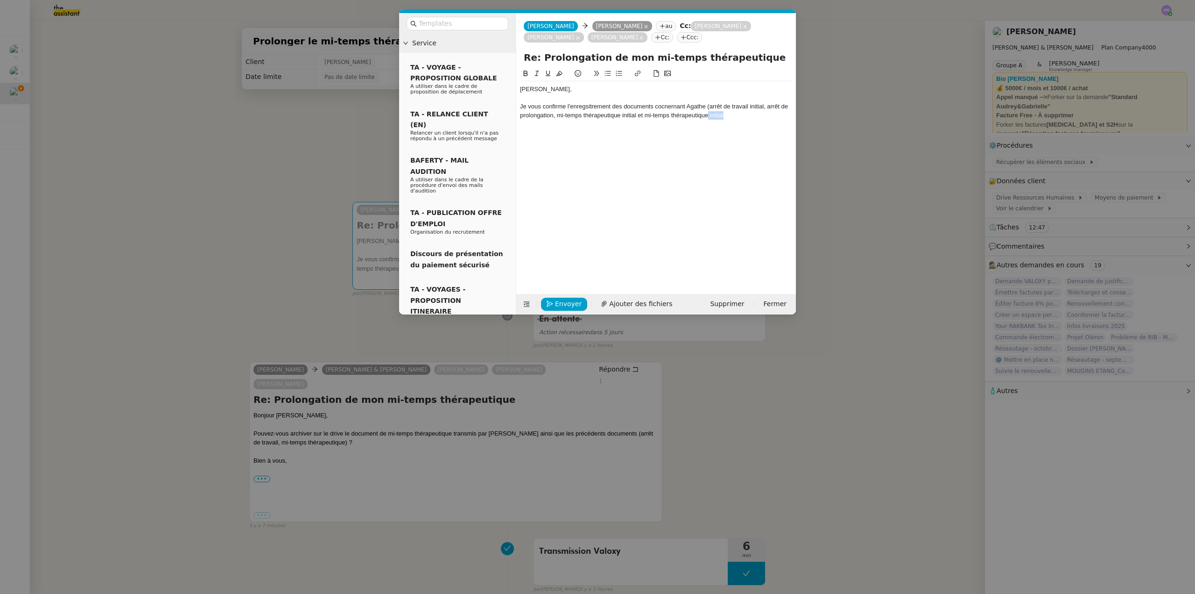
drag, startPoint x: 709, startPoint y: 114, endPoint x: 738, endPoint y: 114, distance: 29.0
click at [738, 114] on div "Je vous confirme l'enregsitrement des documents cocnernant Agathe (arrêt de tra…" at bounding box center [656, 110] width 272 height 17
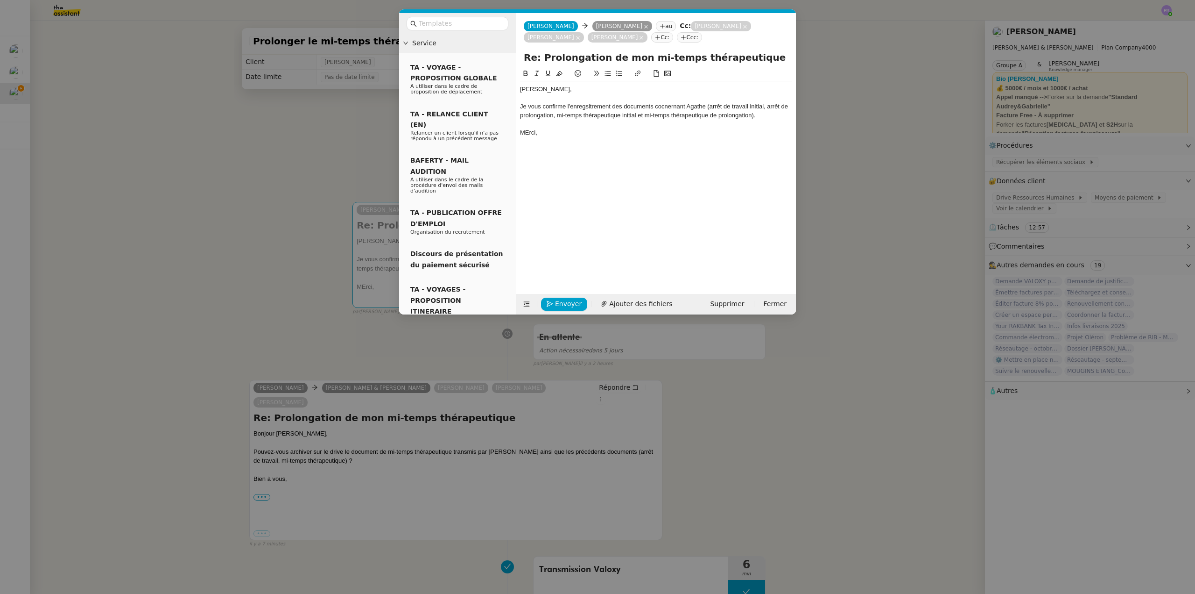
click at [597, 106] on div "Je vous confirme l'enregsitrement des documents cocnernant Agathe (arrêt de tra…" at bounding box center [656, 110] width 272 height 17
click at [0, 0] on lt-div "Faute de frappe possible trouvée. enreg is trement Ignorer" at bounding box center [0, 0] width 0 height 0
click at [0, 0] on lt-span "enreg is trement" at bounding box center [0, 0] width 0 height 0
click at [685, 108] on div "Je vous confirme l'enregistrement des documents cocnernant Agathe (arrêt de tra…" at bounding box center [656, 110] width 272 height 17
click at [0, 0] on lt-span "co nc ernant" at bounding box center [0, 0] width 0 height 0
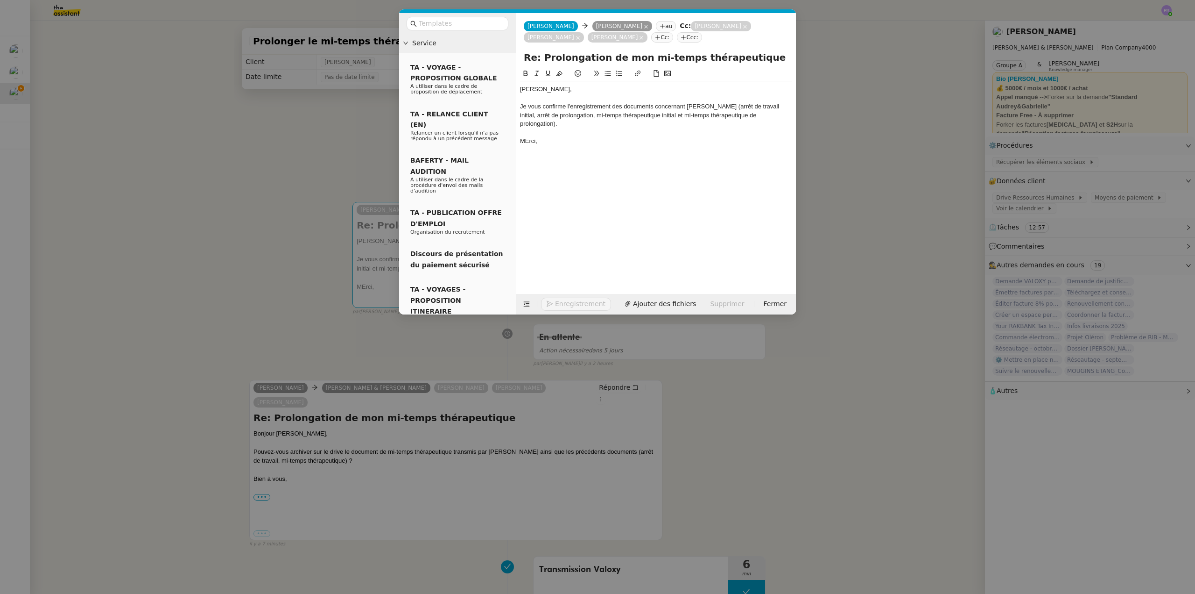
click at [530, 137] on div "MErci," at bounding box center [656, 141] width 272 height 8
click at [613, 105] on div "Je vous confirme l'enregistrement des documents concernant [PERSON_NAME] (arrêt…" at bounding box center [656, 115] width 272 height 26
click at [754, 105] on div "Je vous confirme l'enregistrement sur le Drive RH des documents concernant [PER…" at bounding box center [656, 115] width 272 height 26
click at [555, 123] on div "Je vous confirme l'enregistrement sur le Drive RH des documents concernant [PER…" at bounding box center [656, 115] width 272 height 26
drag, startPoint x: 778, startPoint y: 106, endPoint x: 613, endPoint y: 87, distance: 165.9
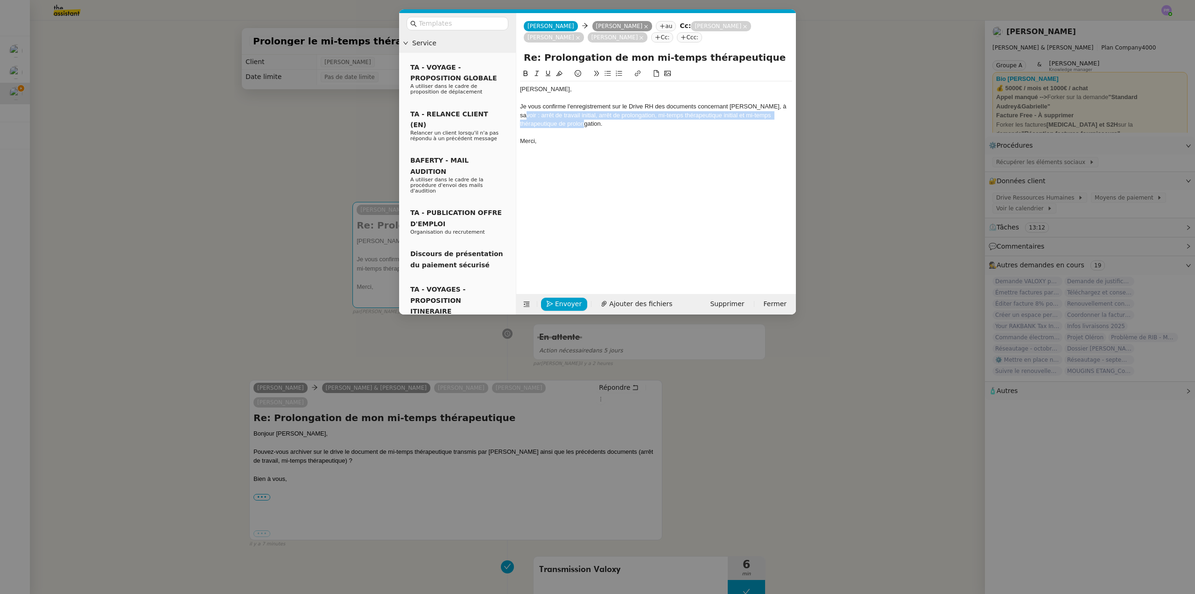
click at [781, 123] on div "Je vous confirme l'enregistrement sur le Drive RH des documents concernant [PER…" at bounding box center [656, 115] width 272 height 26
drag, startPoint x: 537, startPoint y: 72, endPoint x: 566, endPoint y: 106, distance: 44.7
click at [538, 73] on icon at bounding box center [537, 73] width 7 height 7
click at [569, 125] on div "Je vous confirme l'enregistrement sur le Drive RH des documents concernant [PER…" at bounding box center [656, 115] width 272 height 26
click at [568, 301] on span "Envoyer" at bounding box center [568, 303] width 27 height 11
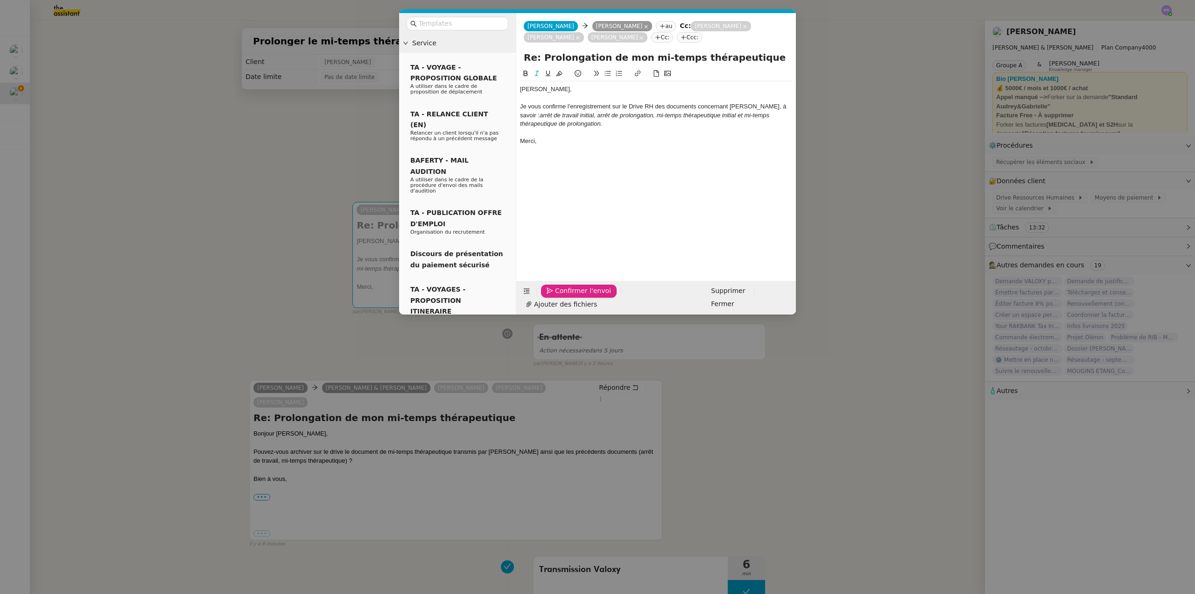
click at [568, 296] on span "Confirmer l'envoi" at bounding box center [583, 290] width 56 height 11
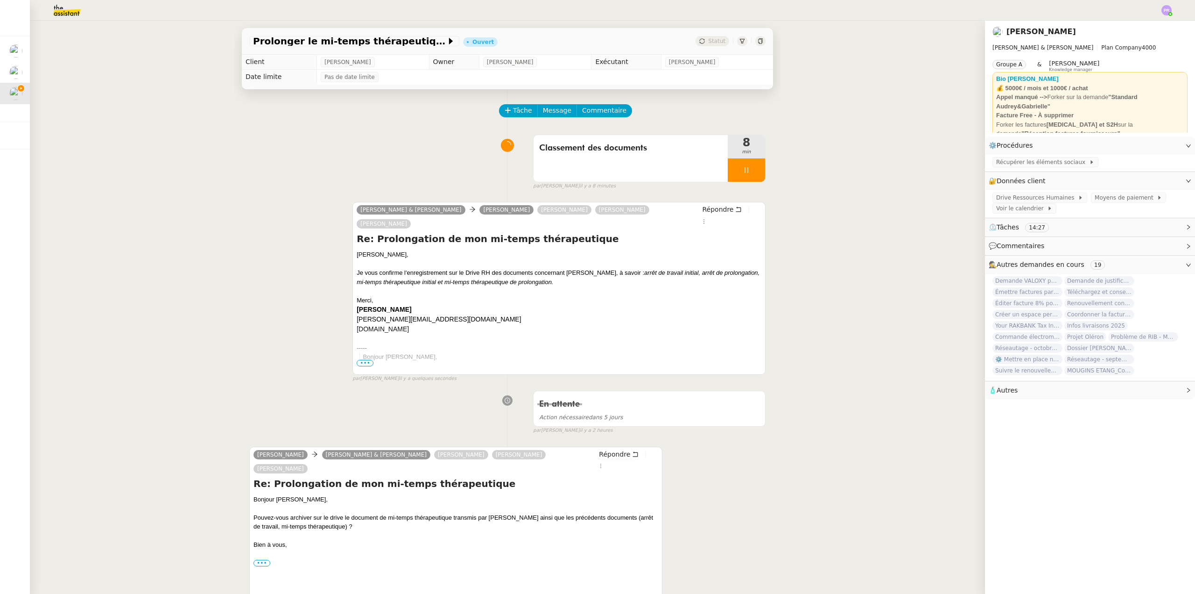
drag, startPoint x: 68, startPoint y: 104, endPoint x: 32, endPoint y: 102, distance: 36.0
click at [64, 104] on div "Prolonger le mi-temps thérapeutique Ouvert Statut Client [PERSON_NAME] Owner [P…" at bounding box center [507, 307] width 955 height 573
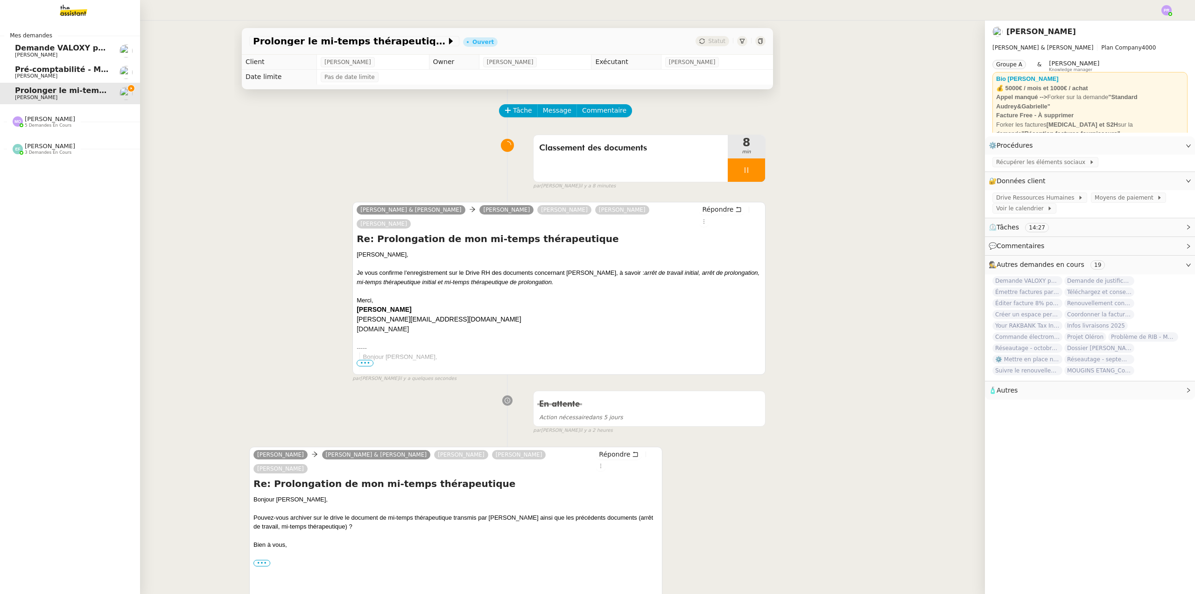
click at [48, 67] on span "Pré-comptabilité - Mai / Juin 2025" at bounding box center [85, 69] width 141 height 9
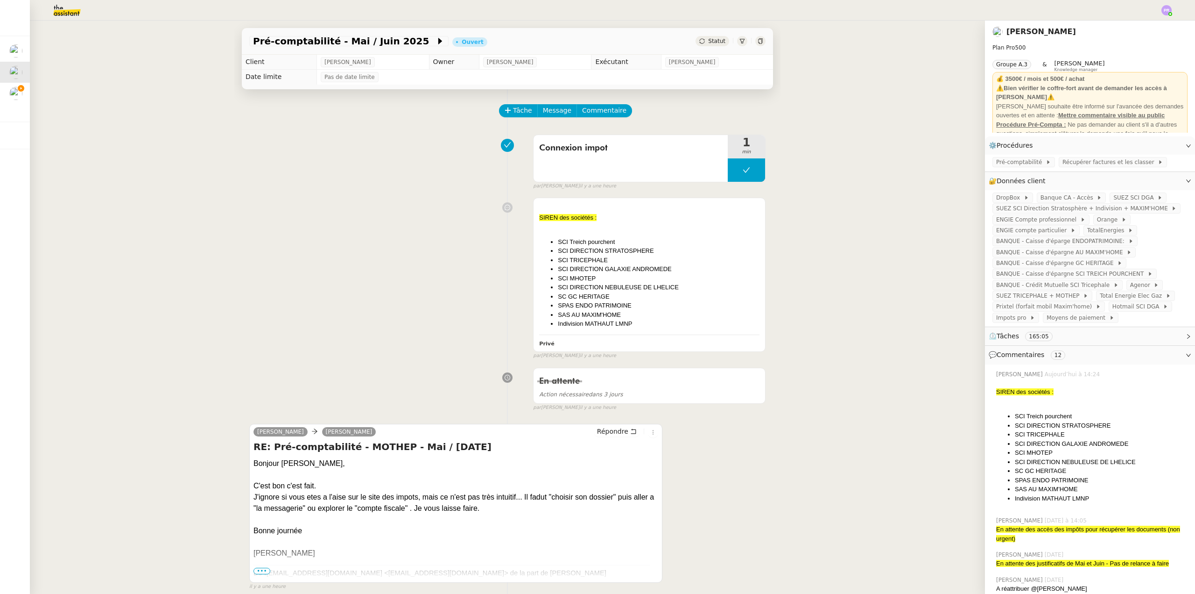
click at [610, 426] on div "[PERSON_NAME] RE: Pré-comptabilité - MOTHEP - Mai / [DATE] Bonjour Hubert, C'es…" at bounding box center [455, 503] width 413 height 159
click at [608, 433] on span "Répondre" at bounding box center [612, 430] width 31 height 9
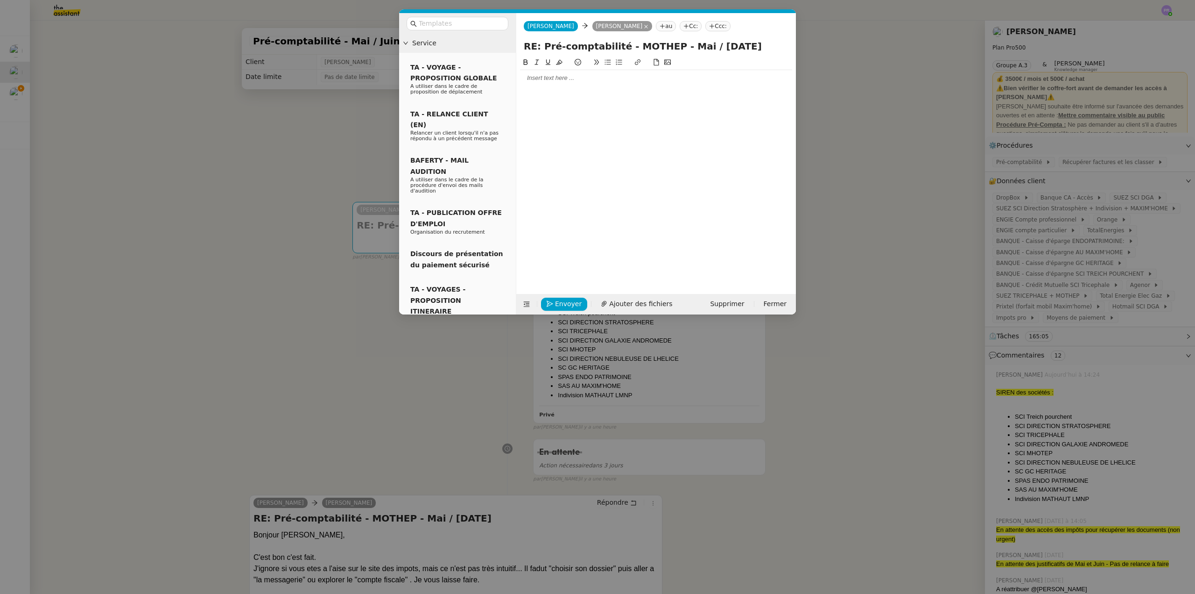
click at [553, 78] on div at bounding box center [656, 78] width 272 height 8
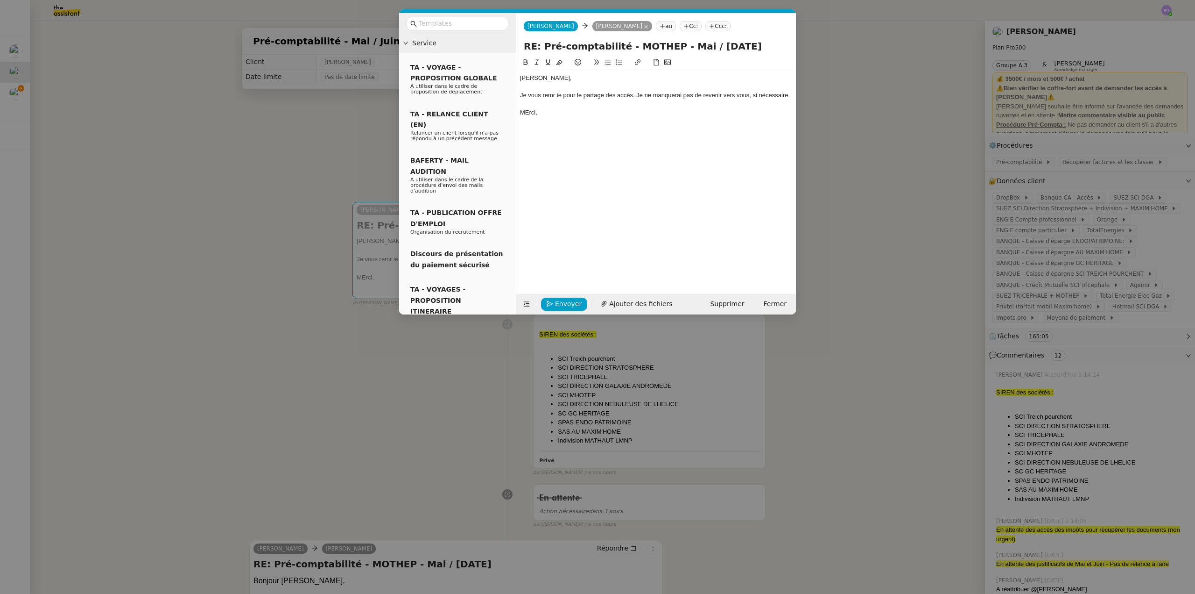
click at [529, 110] on div "MErci," at bounding box center [656, 112] width 272 height 8
drag, startPoint x: 683, startPoint y: 93, endPoint x: 653, endPoint y: 96, distance: 29.6
click at [653, 96] on div "Je vous remr ie pour le partage des accès. Je ne manquerai pas de revenir vers …" at bounding box center [656, 95] width 272 height 8
click at [553, 94] on div "Je vous remr ie pour le partage des accès. Je ne permrtrias de revenir vers vou…" at bounding box center [656, 95] width 272 height 8
click at [670, 93] on div "Je vous remercie ie pour le partage des accès. Je ne permrtrias de revenir vers…" at bounding box center [656, 95] width 272 height 8
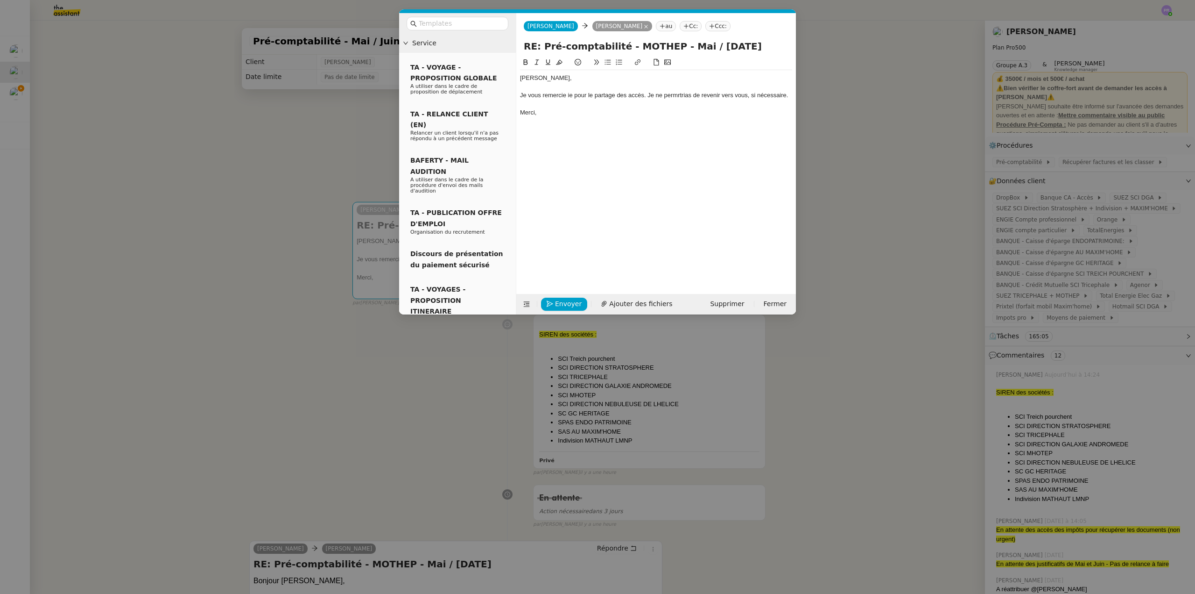
click at [0, 0] on lt-strong "ettrais" at bounding box center [0, 0] width 0 height 0
click at [681, 90] on div at bounding box center [656, 87] width 272 height 8
click at [677, 96] on div "Je vous remercie ie pour le partage des accès. Je ne permettrais de revenir ver…" at bounding box center [656, 95] width 272 height 8
click at [0, 0] on lt-em "permettrai" at bounding box center [0, 0] width 0 height 0
drag, startPoint x: 574, startPoint y: 95, endPoint x: 571, endPoint y: 90, distance: 6.5
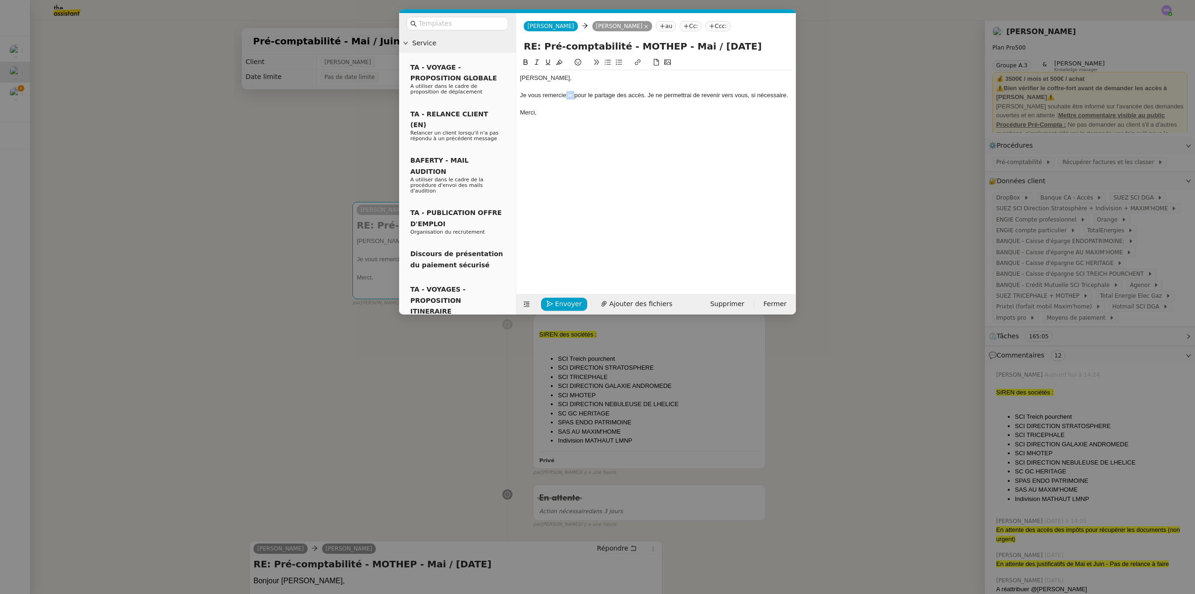
click at [566, 93] on div "Je vous remercie ie pour le partage des accès. Je ne permettrai de revenir vers…" at bounding box center [656, 95] width 272 height 8
click at [650, 95] on div "Je vous remercie pour le partage des accès. Je ne permettrai de revenir vers vo…" at bounding box center [656, 95] width 272 height 8
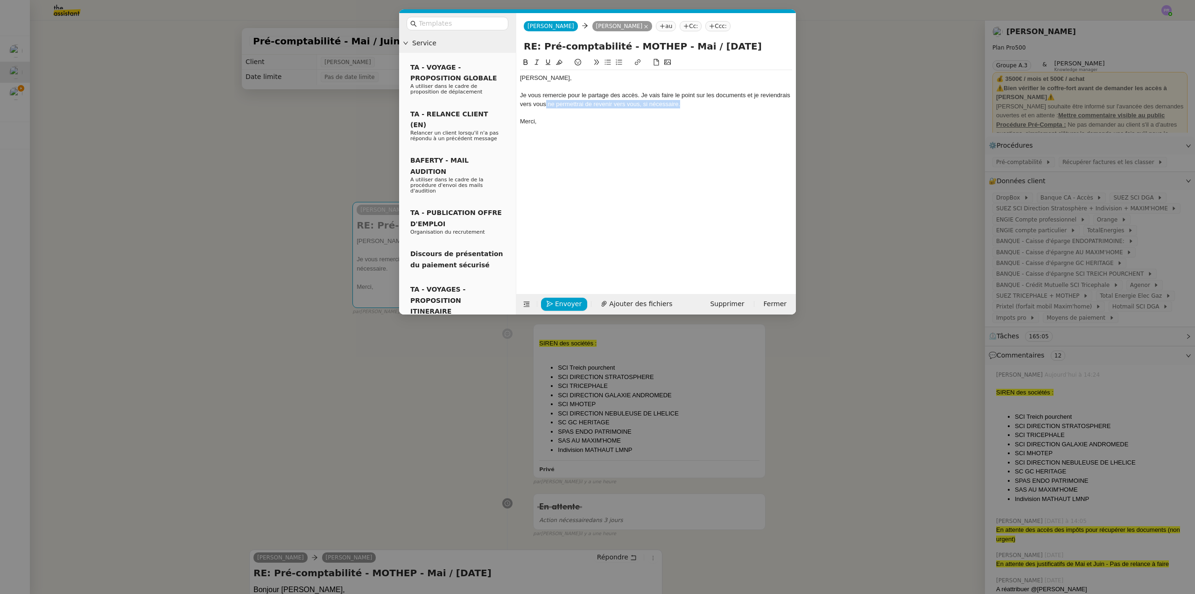
drag, startPoint x: 698, startPoint y: 105, endPoint x: 545, endPoint y: 106, distance: 152.2
click at [545, 106] on div "Je vous remercie pour le partage des accès. Je vais faire le point sur les docu…" at bounding box center [656, 99] width 272 height 17
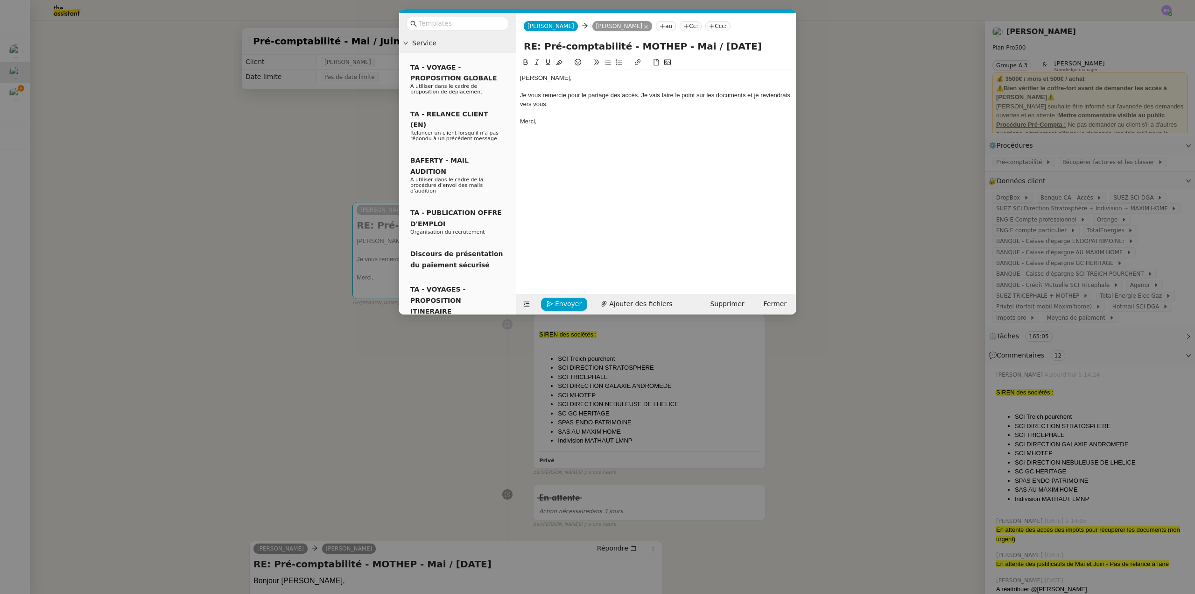
click at [545, 105] on div "Je vous remercie pour le partage des accès. Je vais faire le point sur les docu…" at bounding box center [656, 99] width 272 height 17
drag, startPoint x: 573, startPoint y: 106, endPoint x: 558, endPoint y: 105, distance: 15.9
click at [558, 105] on div "Je vous remercie pour le partage des accès. Je vais faire le point sur les docu…" at bounding box center [656, 99] width 272 height 17
click at [791, 93] on div "Je vous remercie pour le partage des accès. Je vais faire le point sur les docu…" at bounding box center [656, 99] width 272 height 17
click at [568, 300] on span "Envoyer" at bounding box center [568, 303] width 27 height 11
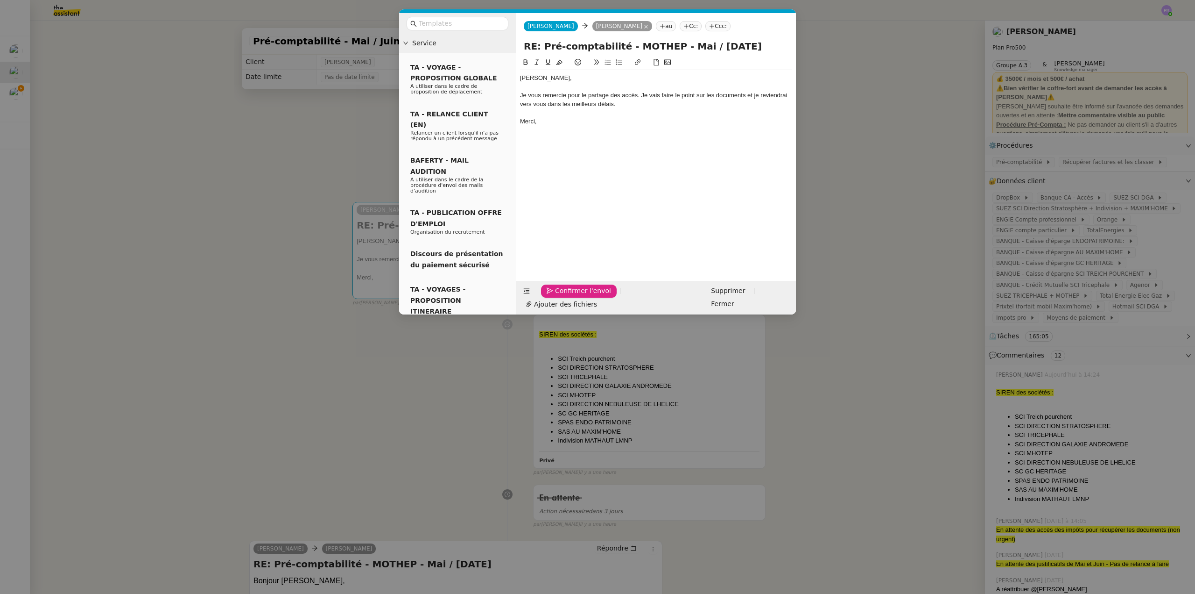
click at [568, 296] on span "Confirmer l'envoi" at bounding box center [583, 290] width 56 height 11
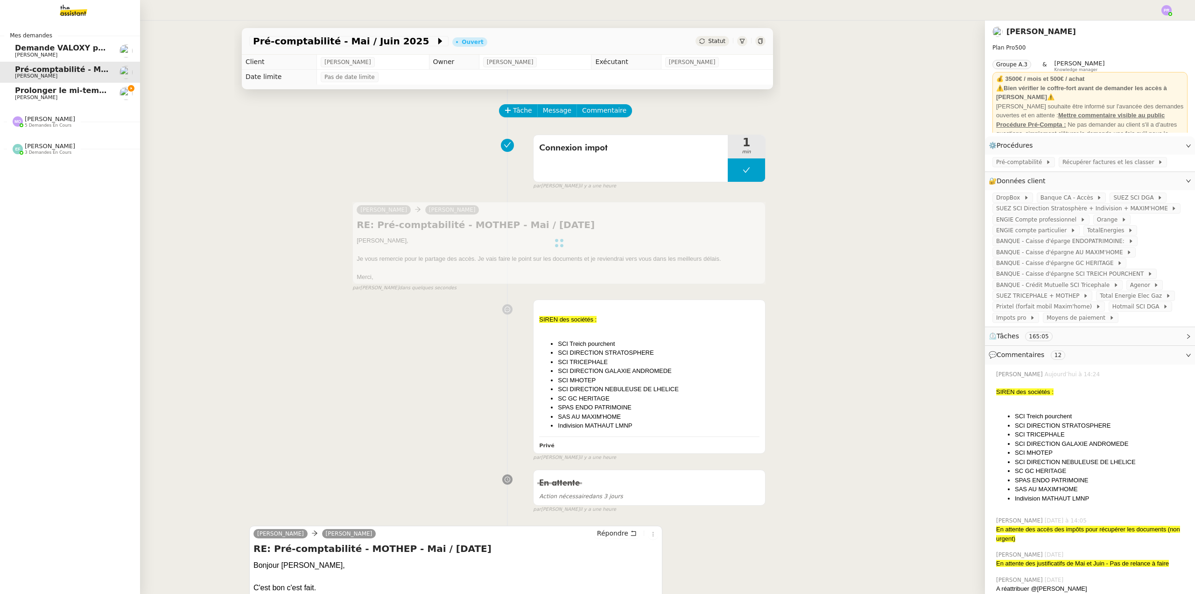
click at [67, 91] on span "Prolonger le mi-temps thérapeutique" at bounding box center [93, 90] width 157 height 9
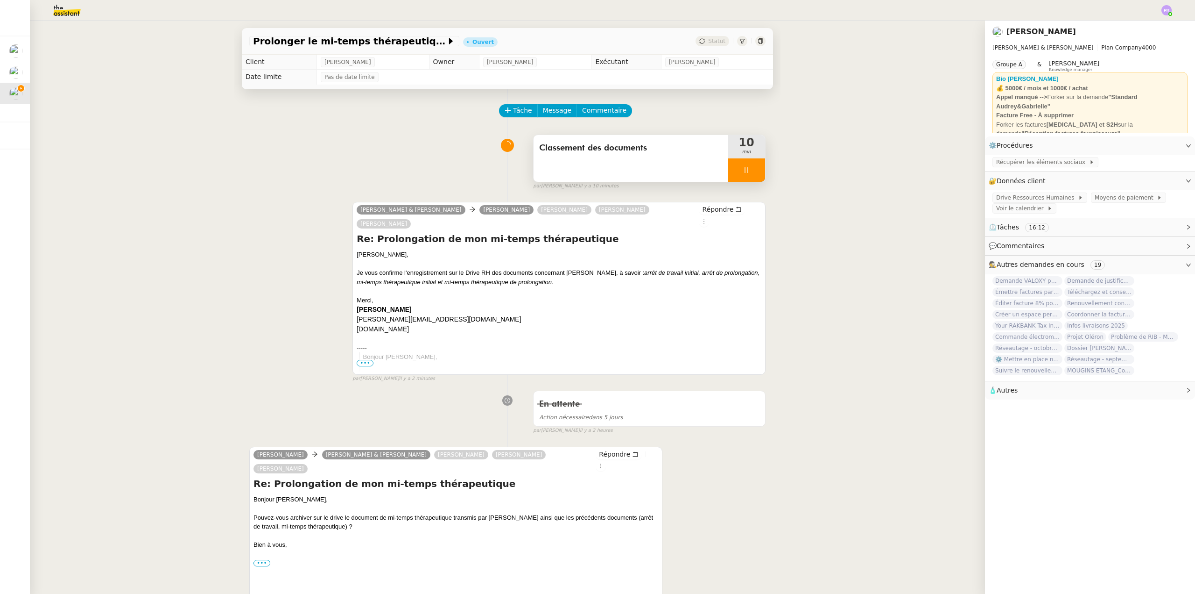
click at [749, 177] on div at bounding box center [746, 169] width 37 height 23
click at [749, 177] on button at bounding box center [756, 169] width 19 height 23
drag, startPoint x: 600, startPoint y: 113, endPoint x: 727, endPoint y: 105, distance: 127.3
click at [600, 113] on span "Commentaire" at bounding box center [604, 110] width 44 height 11
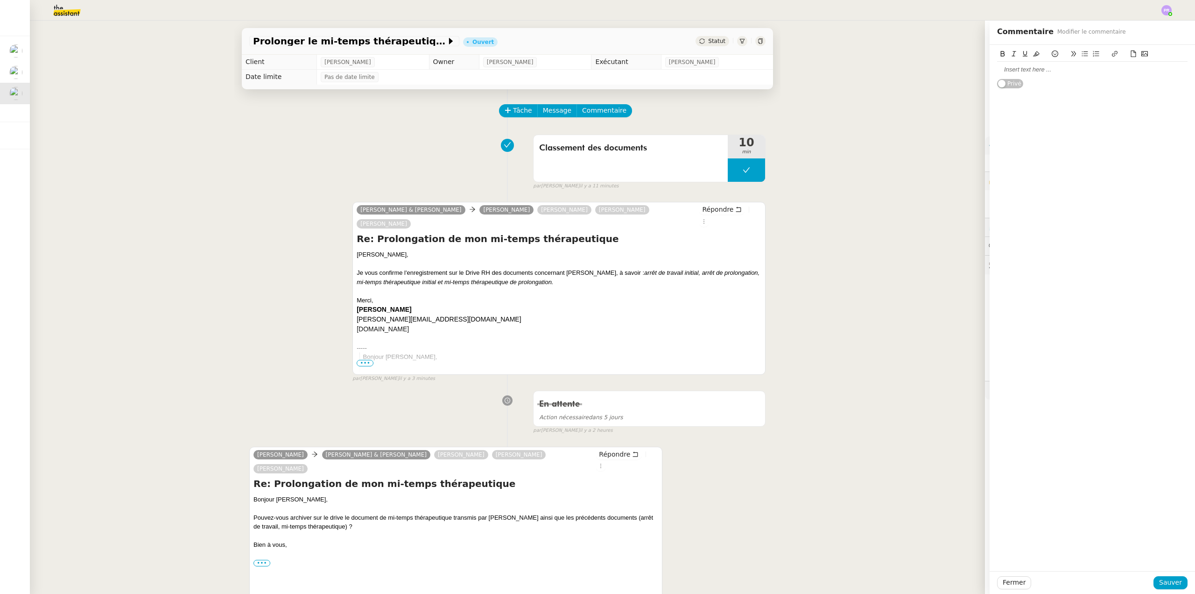
click at [1013, 65] on div at bounding box center [1092, 70] width 191 height 16
click at [1039, 61] on div at bounding box center [1092, 55] width 191 height 13
click at [1030, 69] on div "attente confrimation [PERSON_NAME]" at bounding box center [1092, 69] width 191 height 8
click at [0, 0] on lt-strong "ir" at bounding box center [0, 0] width 0 height 0
drag, startPoint x: 1081, startPoint y: 71, endPoint x: 995, endPoint y: 66, distance: 85.6
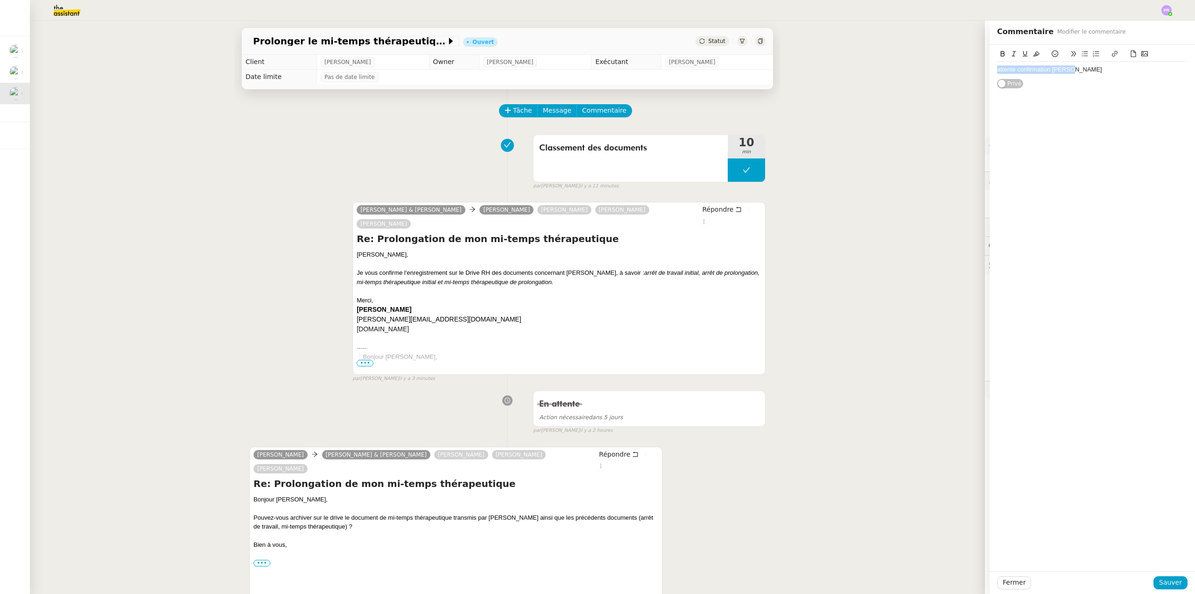
click at [980, 72] on app-ticket "Prolonger le mi-temps thérapeutique Ouvert Statut Client [PERSON_NAME] Owner [P…" at bounding box center [613, 307] width 1166 height 573
click at [1033, 55] on icon at bounding box center [1036, 53] width 7 height 7
click at [1085, 71] on div "attente confirmation [PERSON_NAME]" at bounding box center [1092, 69] width 191 height 8
click at [1162, 579] on span "Sauver" at bounding box center [1170, 582] width 23 height 11
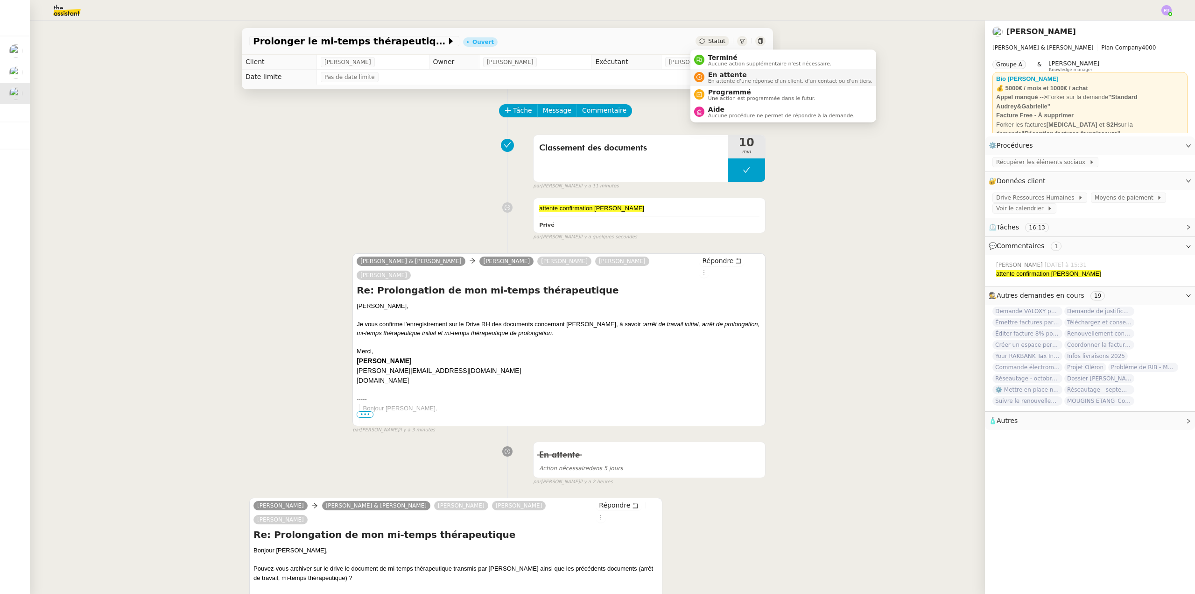
click at [739, 79] on span "En attente d'une réponse d'un client, d'un contact ou d'un tiers." at bounding box center [790, 80] width 164 height 5
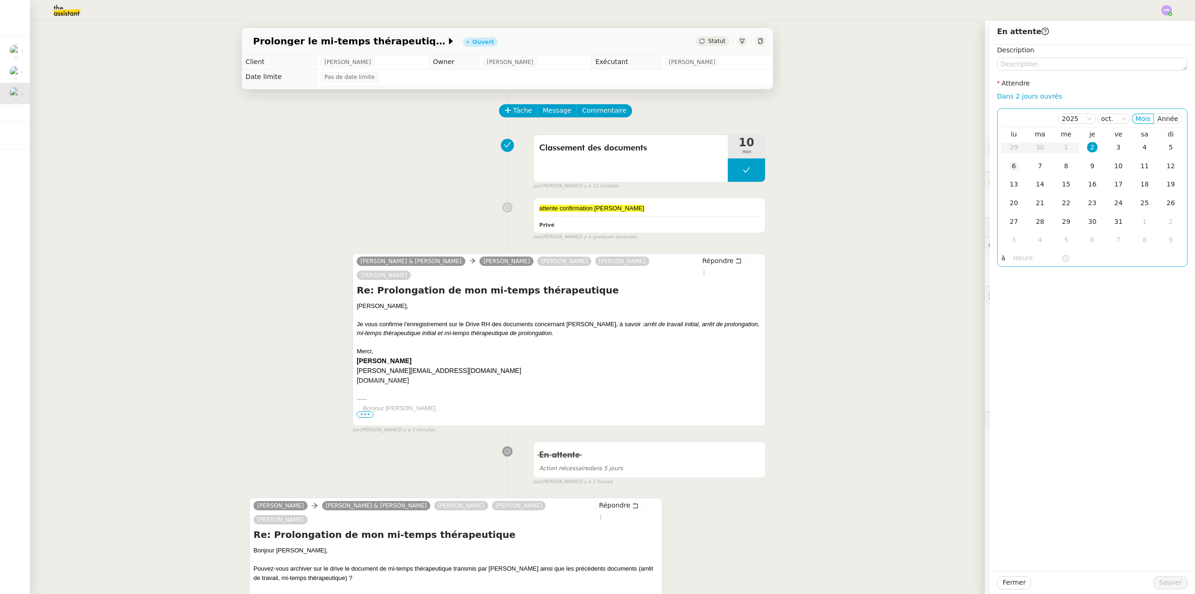
click at [1009, 164] on div "6" at bounding box center [1014, 166] width 10 height 10
click at [1166, 579] on span "Sauver" at bounding box center [1170, 582] width 23 height 11
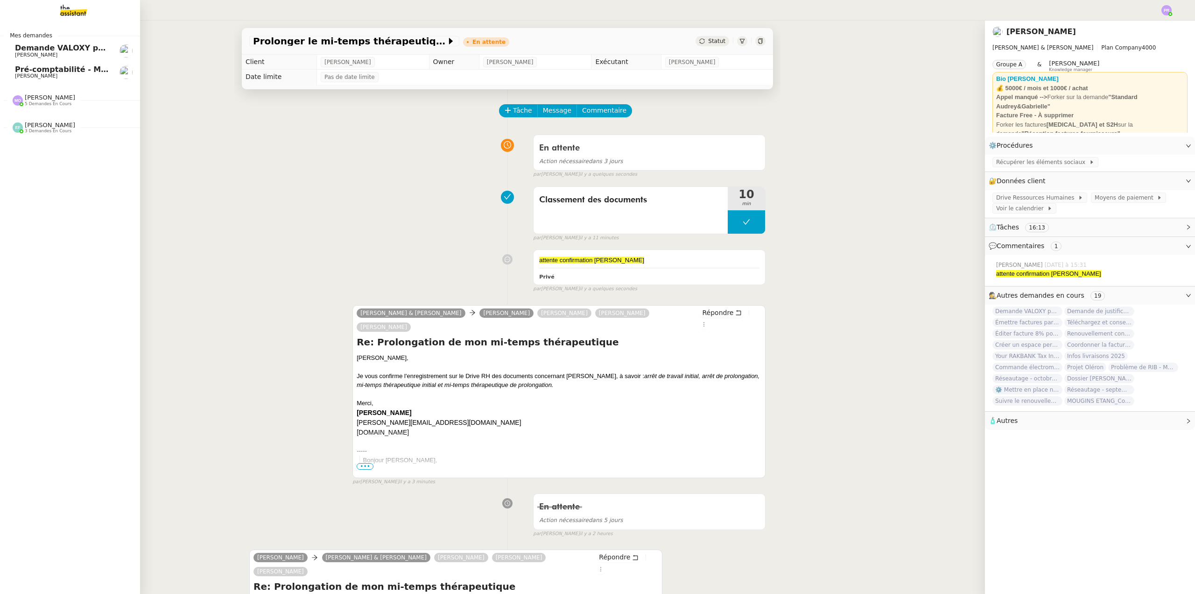
click at [62, 68] on span "Pré-comptabilité - Mai / Juin 2025" at bounding box center [85, 69] width 141 height 9
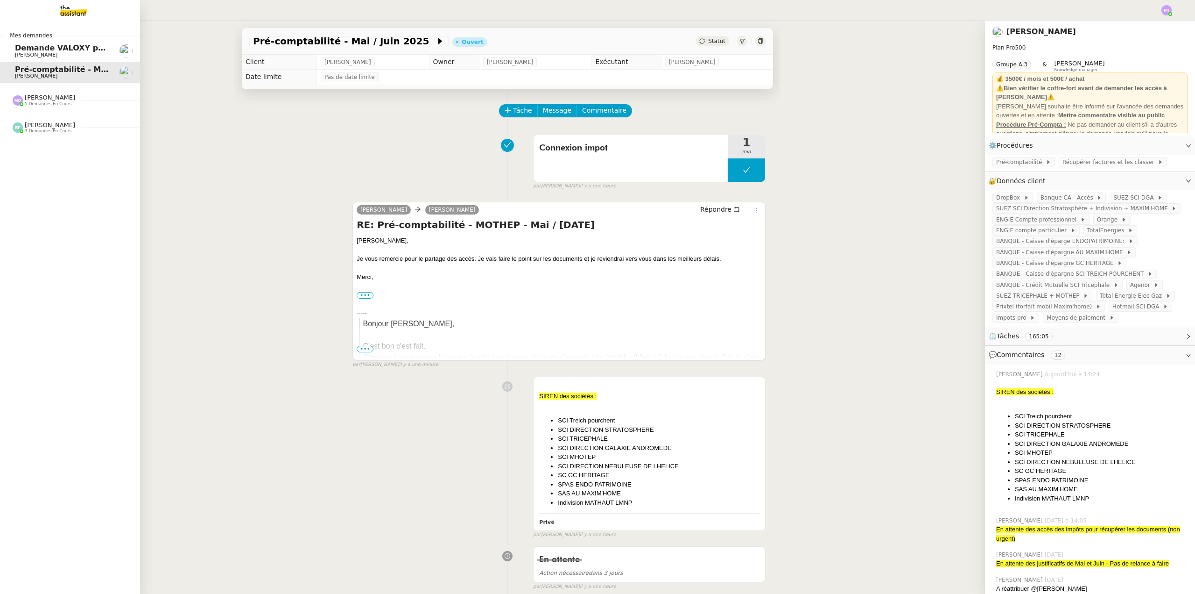
click at [84, 51] on span "Demande VALOXY pour Pennylane - Montants importants sans justificatifs" at bounding box center [171, 47] width 313 height 9
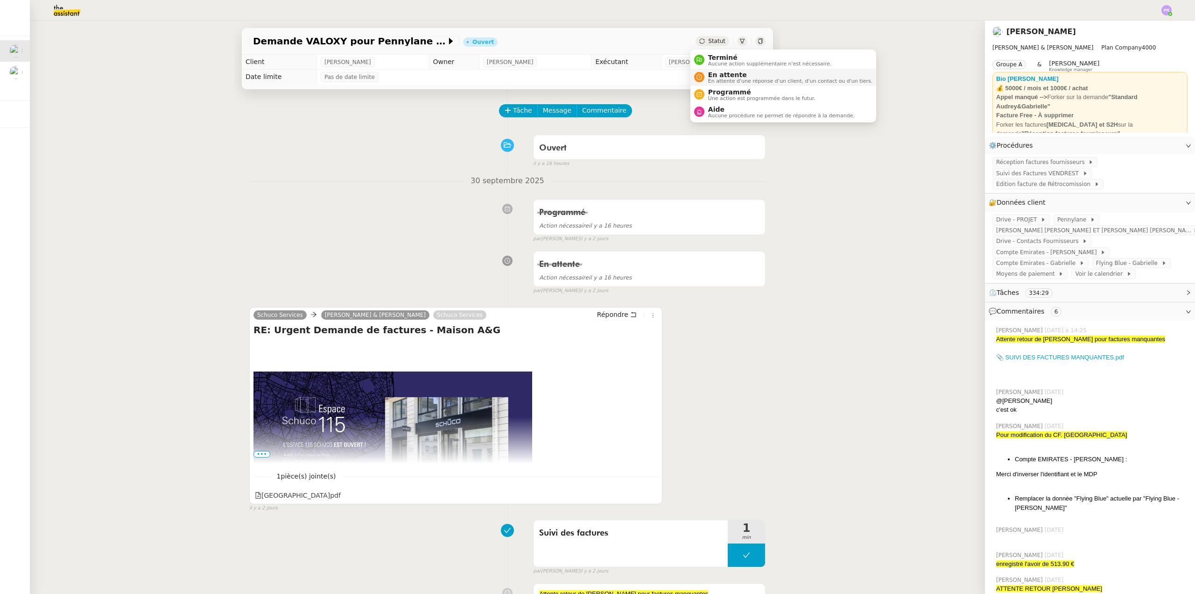
click at [728, 74] on span "En attente" at bounding box center [790, 74] width 164 height 7
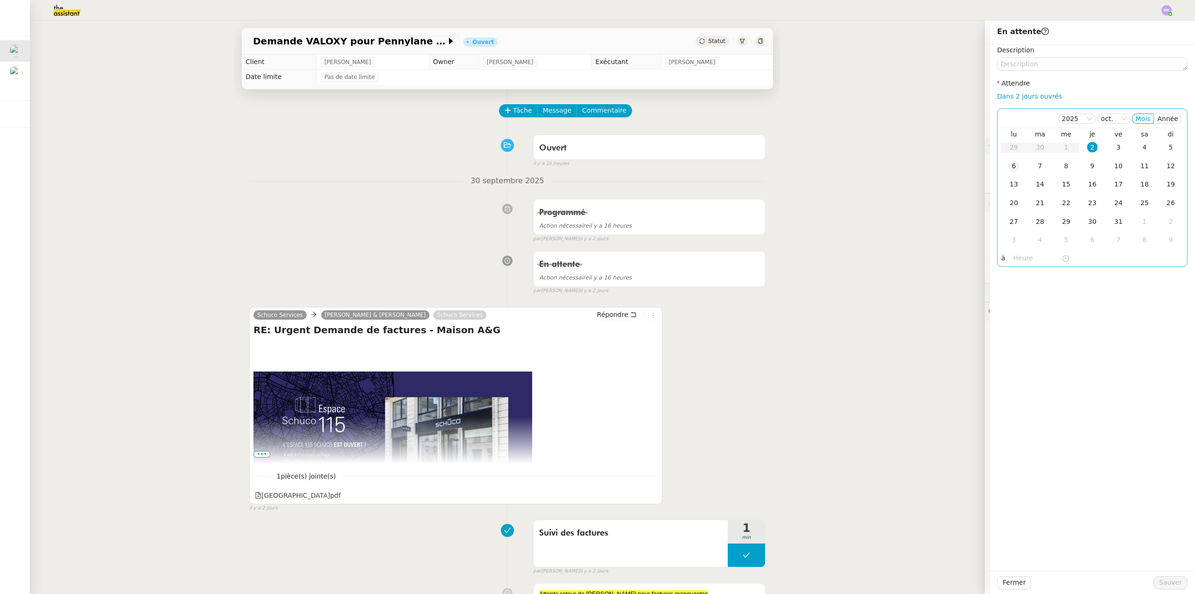
click at [1009, 170] on div "6" at bounding box center [1014, 166] width 10 height 10
click at [1165, 581] on span "Sauver" at bounding box center [1170, 582] width 23 height 11
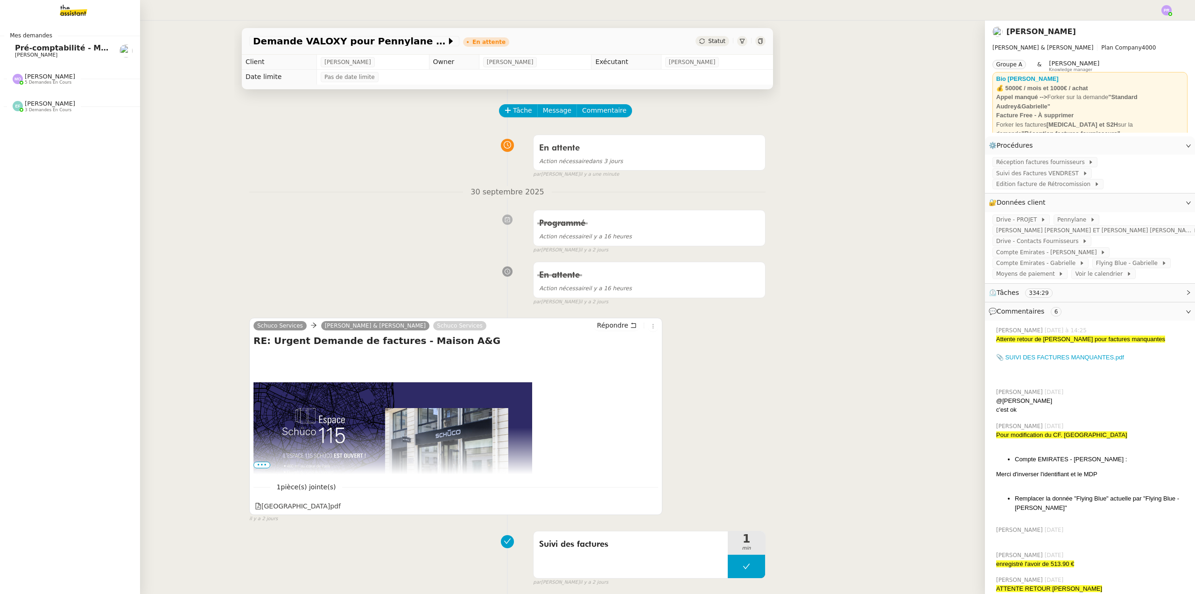
click at [42, 47] on span "Pré-comptabilité - Mai / Juin 2025" at bounding box center [85, 47] width 141 height 9
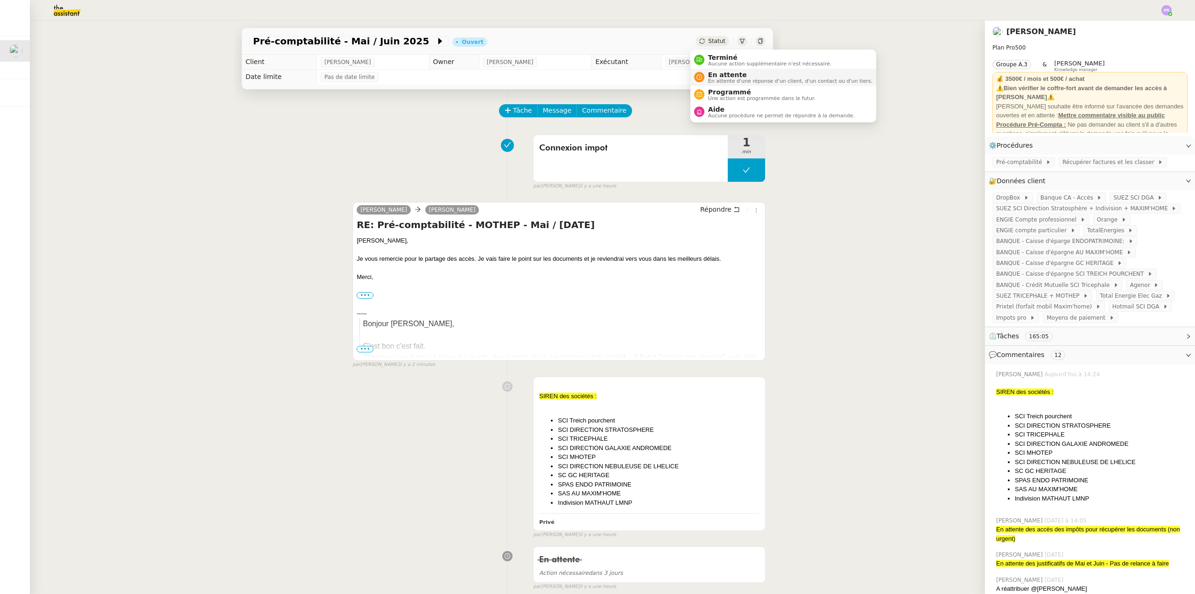
click at [724, 75] on span "En attente" at bounding box center [790, 74] width 164 height 7
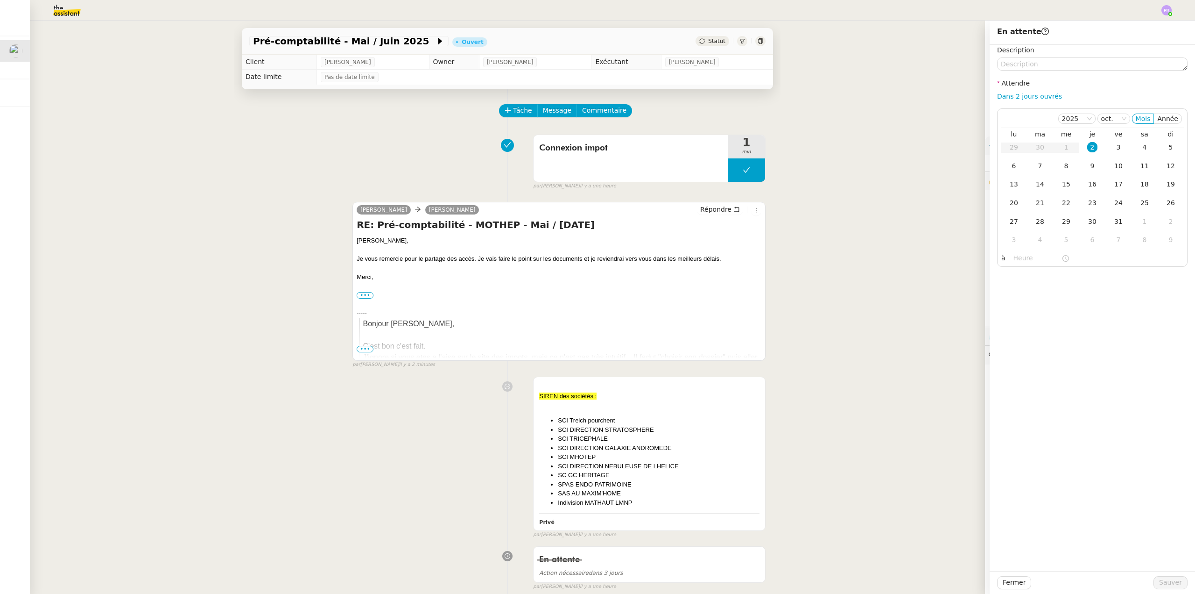
click at [337, 160] on div "Connexion impot 1 min false par [PERSON_NAME] il y a une heure" at bounding box center [507, 160] width 516 height 60
